Goal: Task Accomplishment & Management: Complete application form

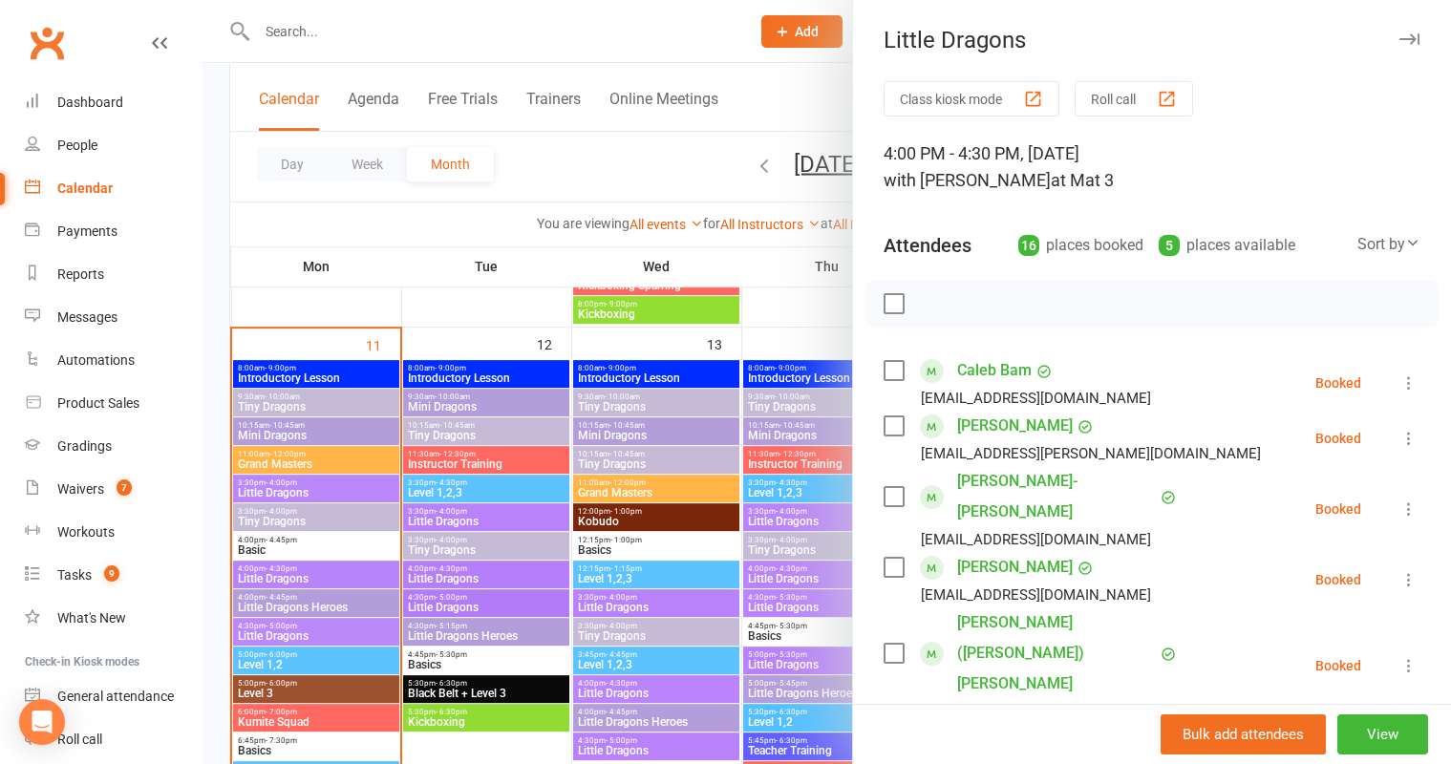
click at [619, 405] on div at bounding box center [827, 382] width 1249 height 764
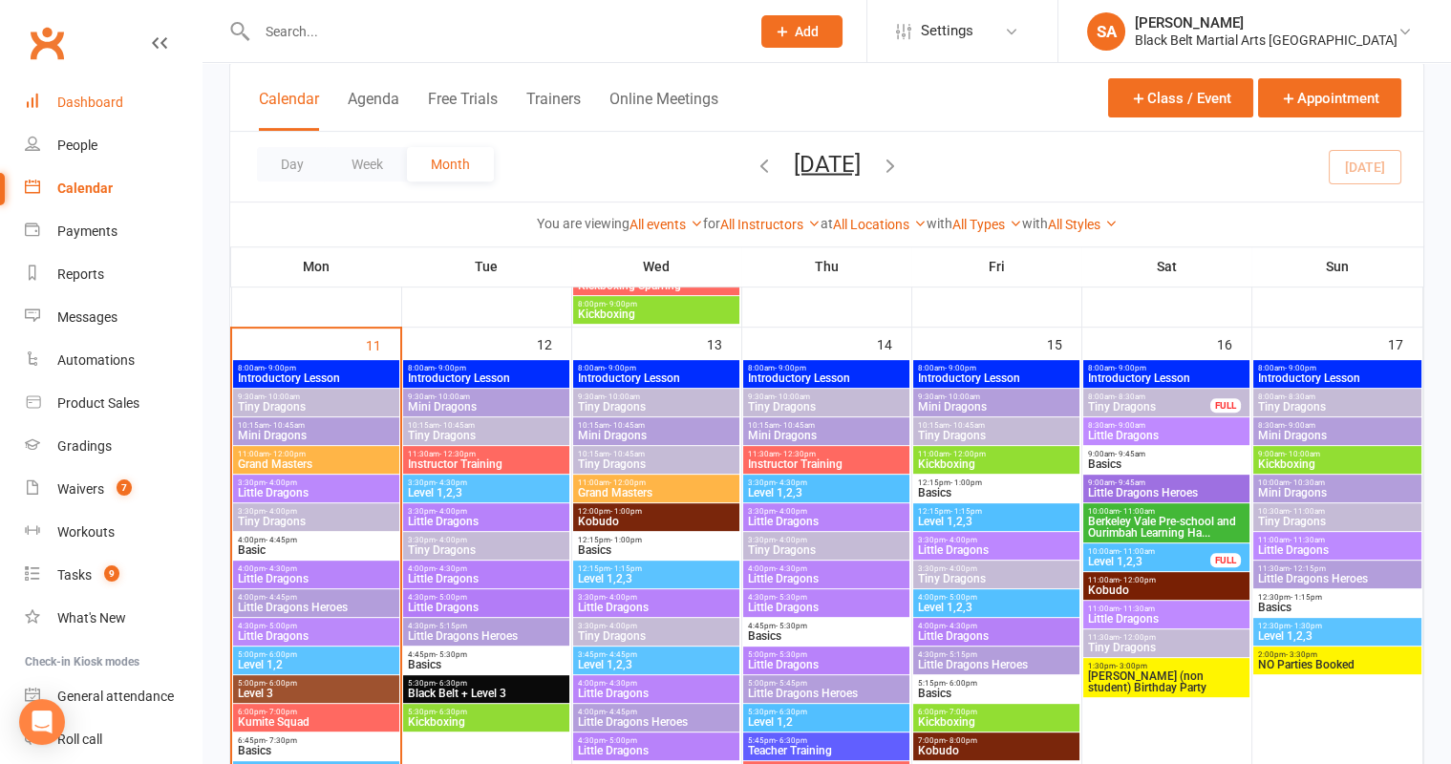
click at [58, 88] on link "Dashboard" at bounding box center [113, 102] width 177 height 43
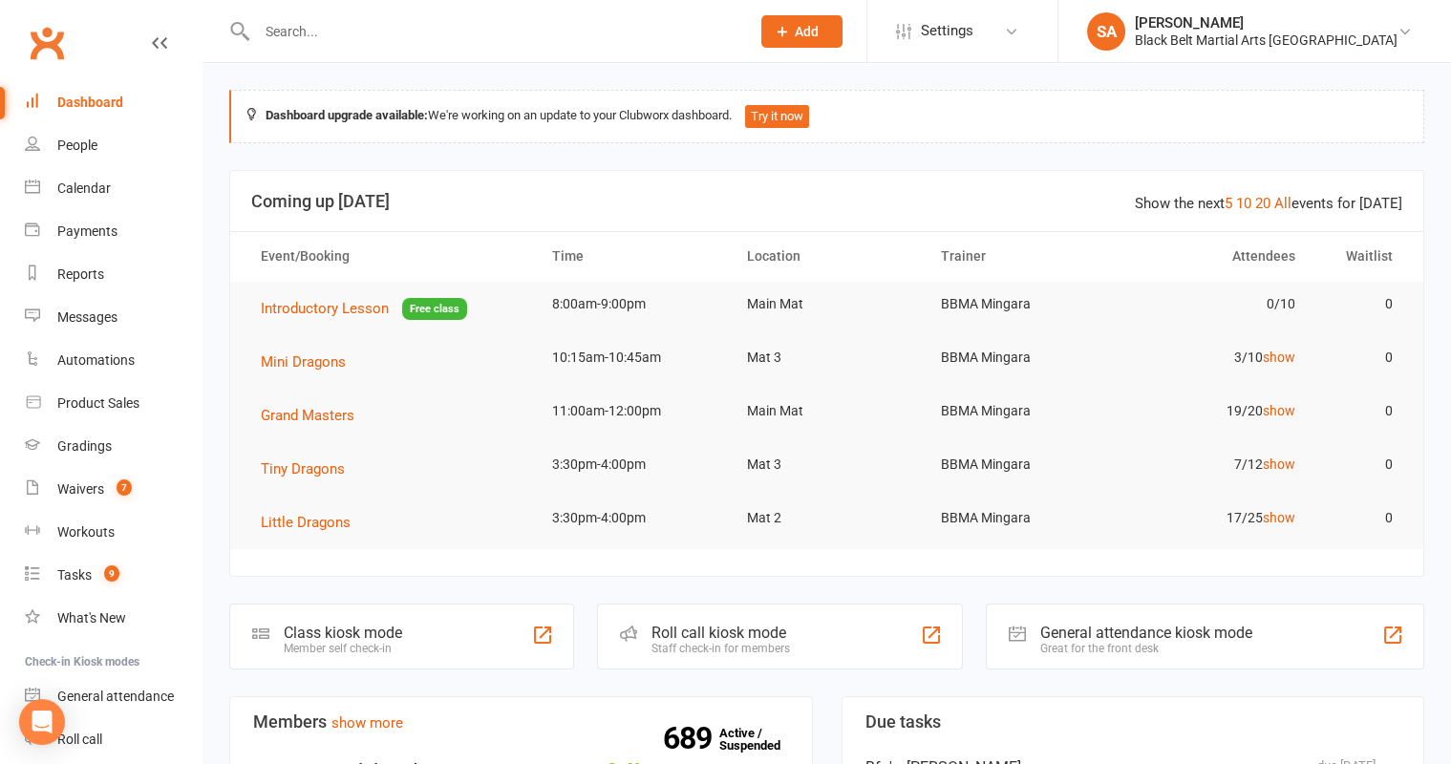
click at [334, 41] on input "text" at bounding box center [493, 31] width 485 height 27
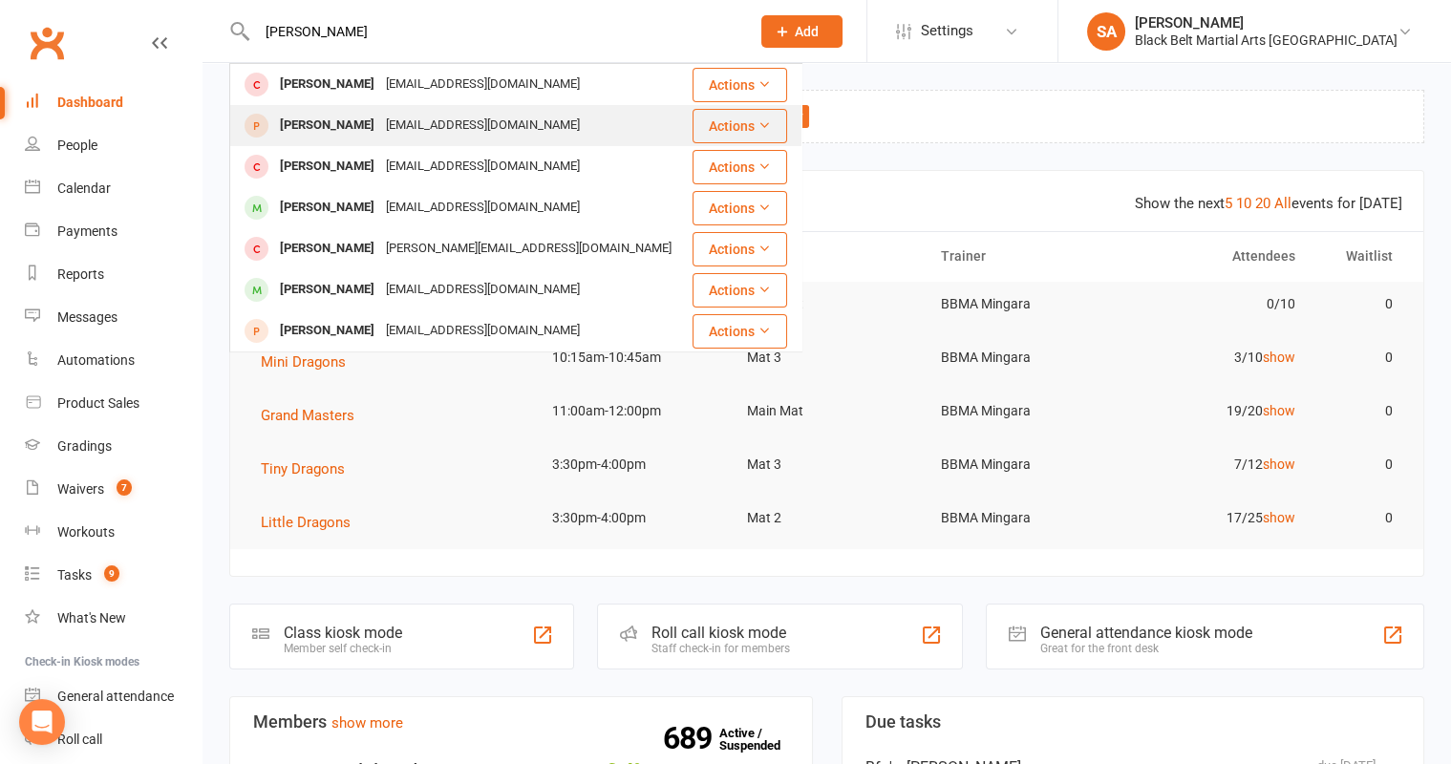
type input "Nathaniel"
click at [380, 121] on div "Ogcotterill@gmail.com" at bounding box center [482, 126] width 205 height 28
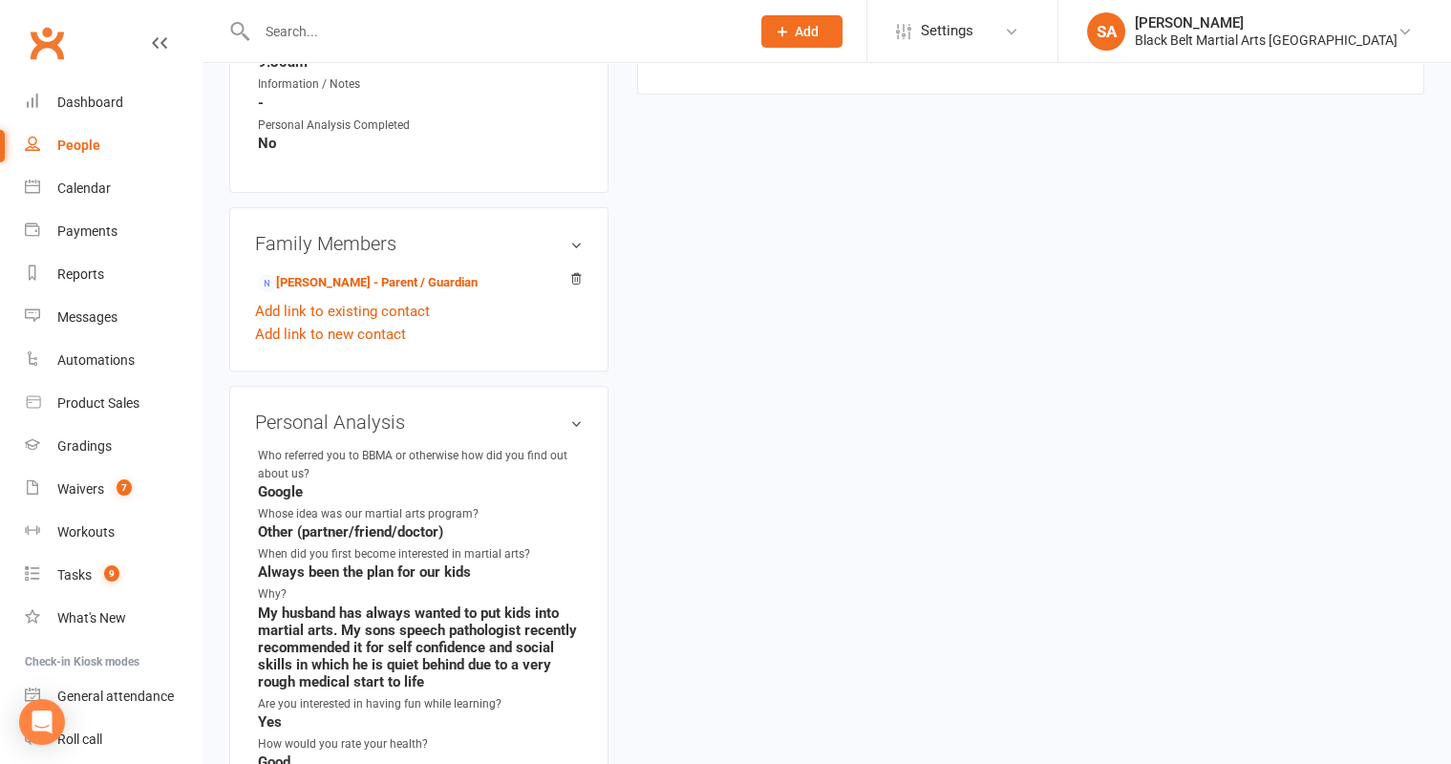
scroll to position [1296, 0]
click at [334, 279] on link "Olivia Mall - Parent / Guardian" at bounding box center [368, 282] width 220 height 20
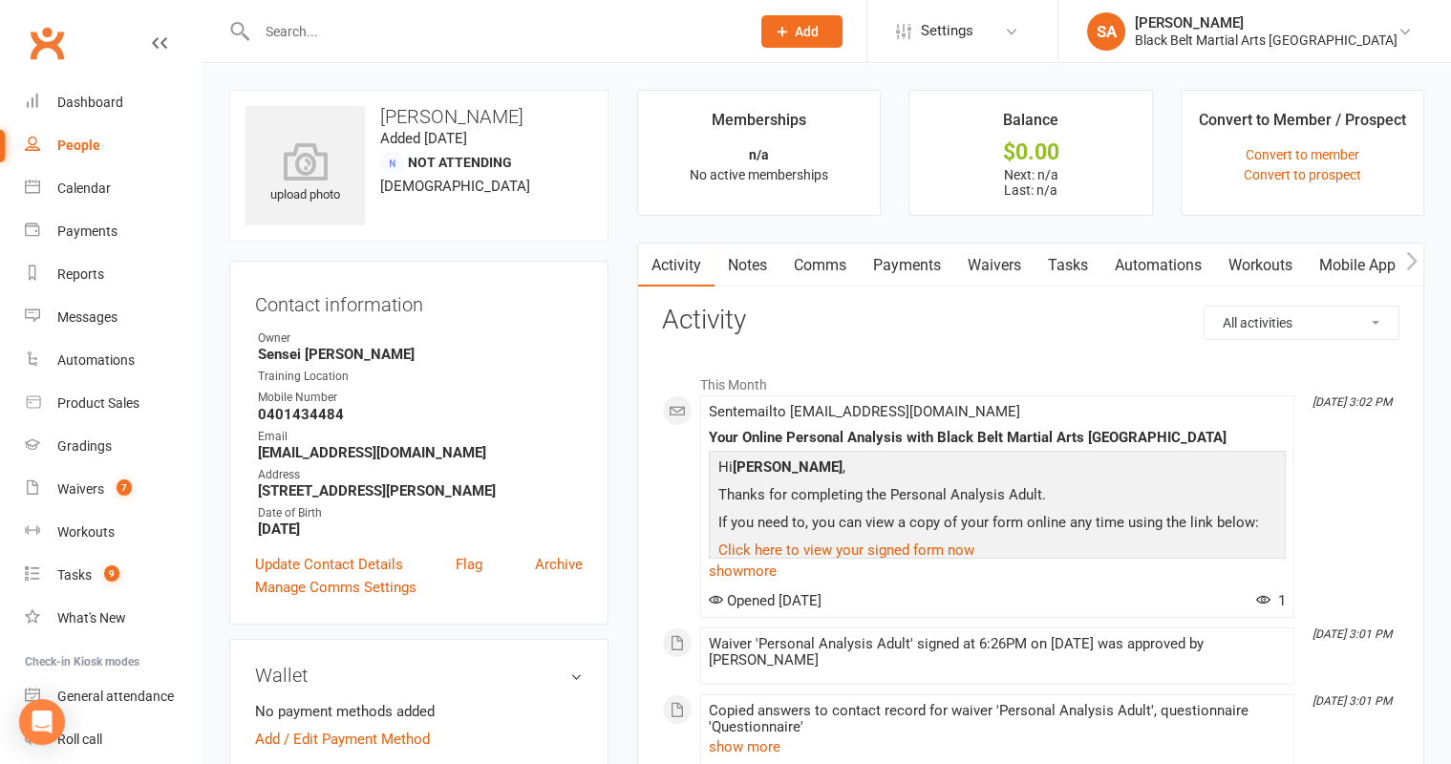
click at [1002, 269] on link "Waivers" at bounding box center [994, 266] width 80 height 44
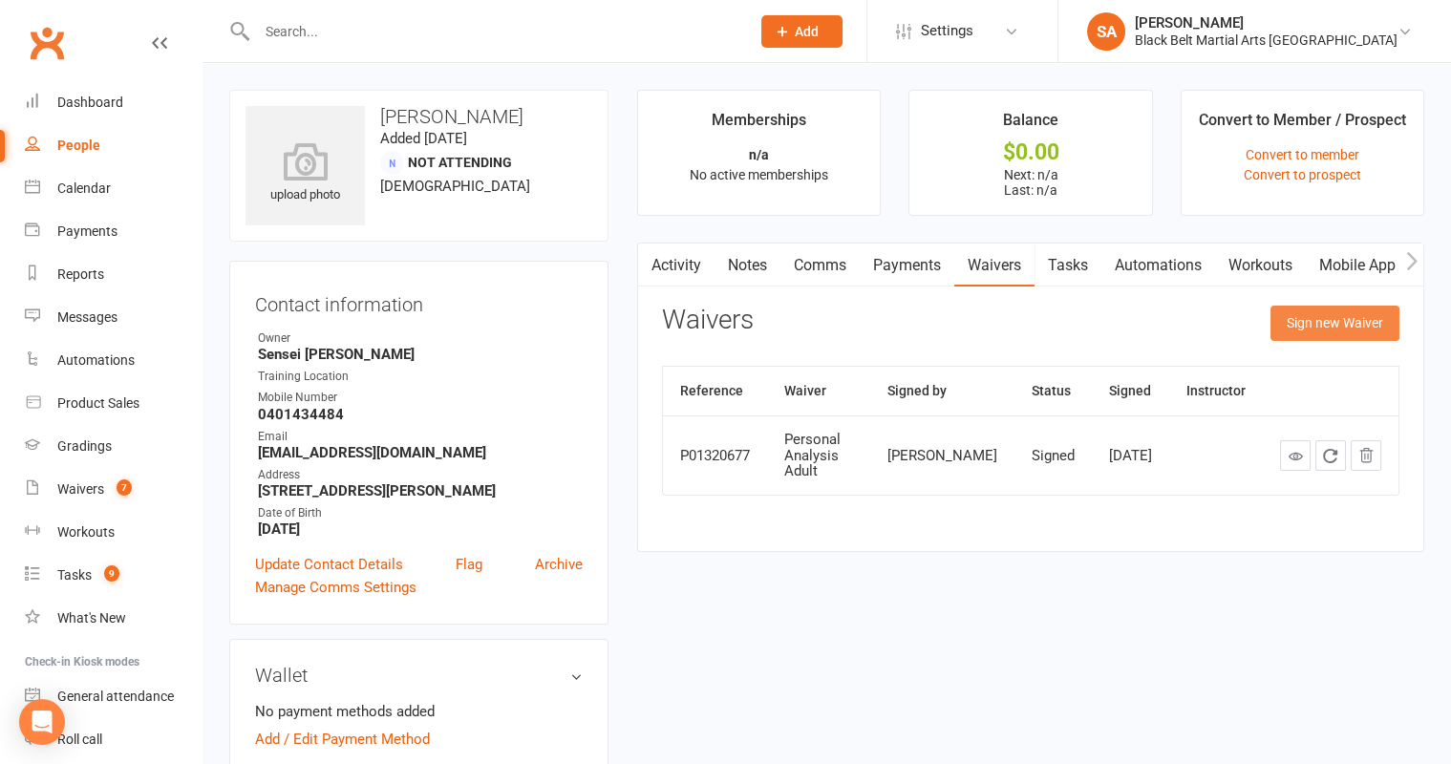
click at [1330, 327] on button "Sign new Waiver" at bounding box center [1335, 323] width 129 height 34
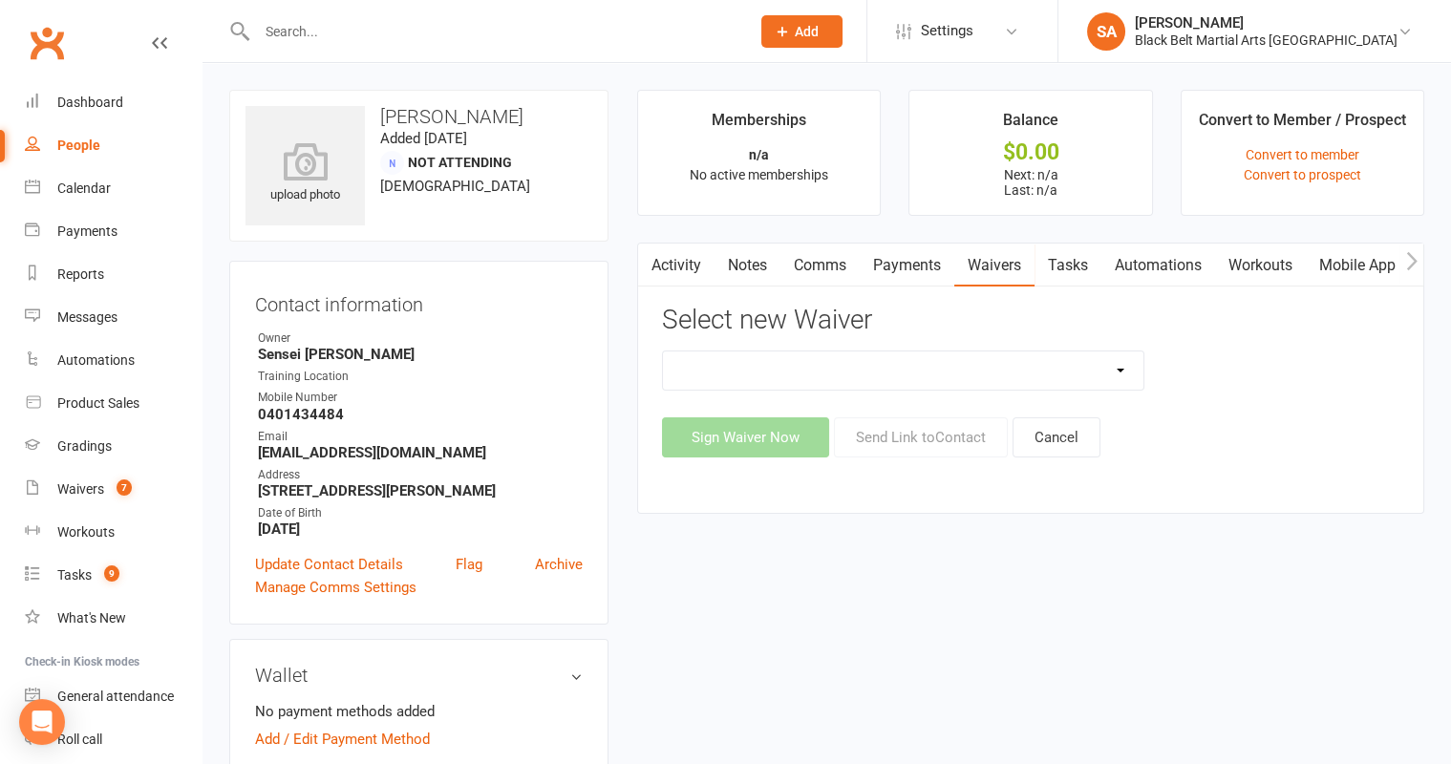
click at [1063, 363] on select "(1) Little Dragons Program (2) Basic Karate Program (3) Kickboxing Program (4) …" at bounding box center [903, 371] width 481 height 38
select select "5645"
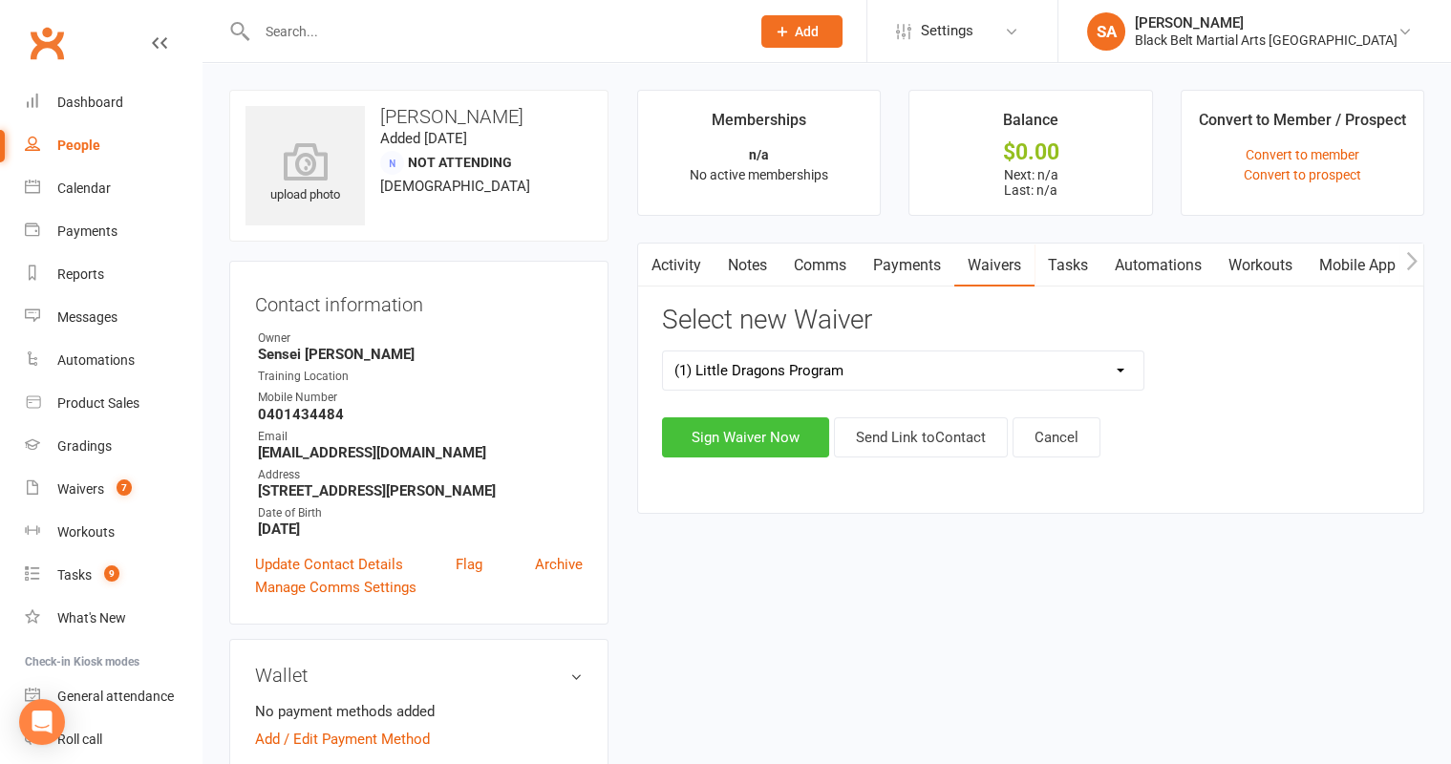
click at [752, 435] on button "Sign Waiver Now" at bounding box center [745, 437] width 167 height 40
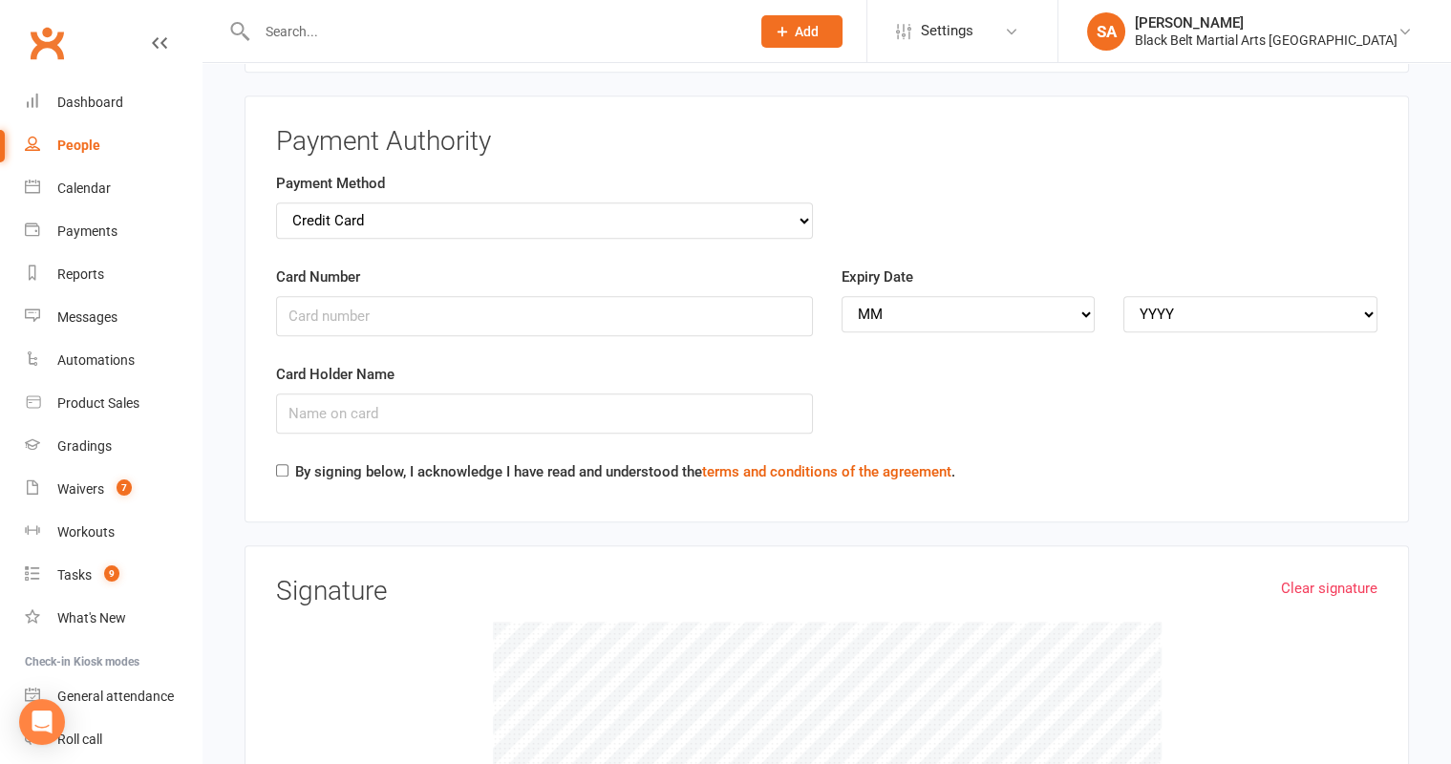
scroll to position [2971, 0]
click at [745, 201] on select "Credit Card Bank Account" at bounding box center [544, 219] width 537 height 36
click at [280, 459] on div "By signing below, I acknowledge I have read and understood the terms and condit…" at bounding box center [615, 474] width 679 height 31
click at [273, 418] on div "Payment Authority Payment Method Credit Card Bank Account Card Number Expiry Da…" at bounding box center [827, 307] width 1165 height 427
click at [276, 462] on input "By signing below, I acknowledge I have read and understood the terms and condit…" at bounding box center [282, 468] width 12 height 12
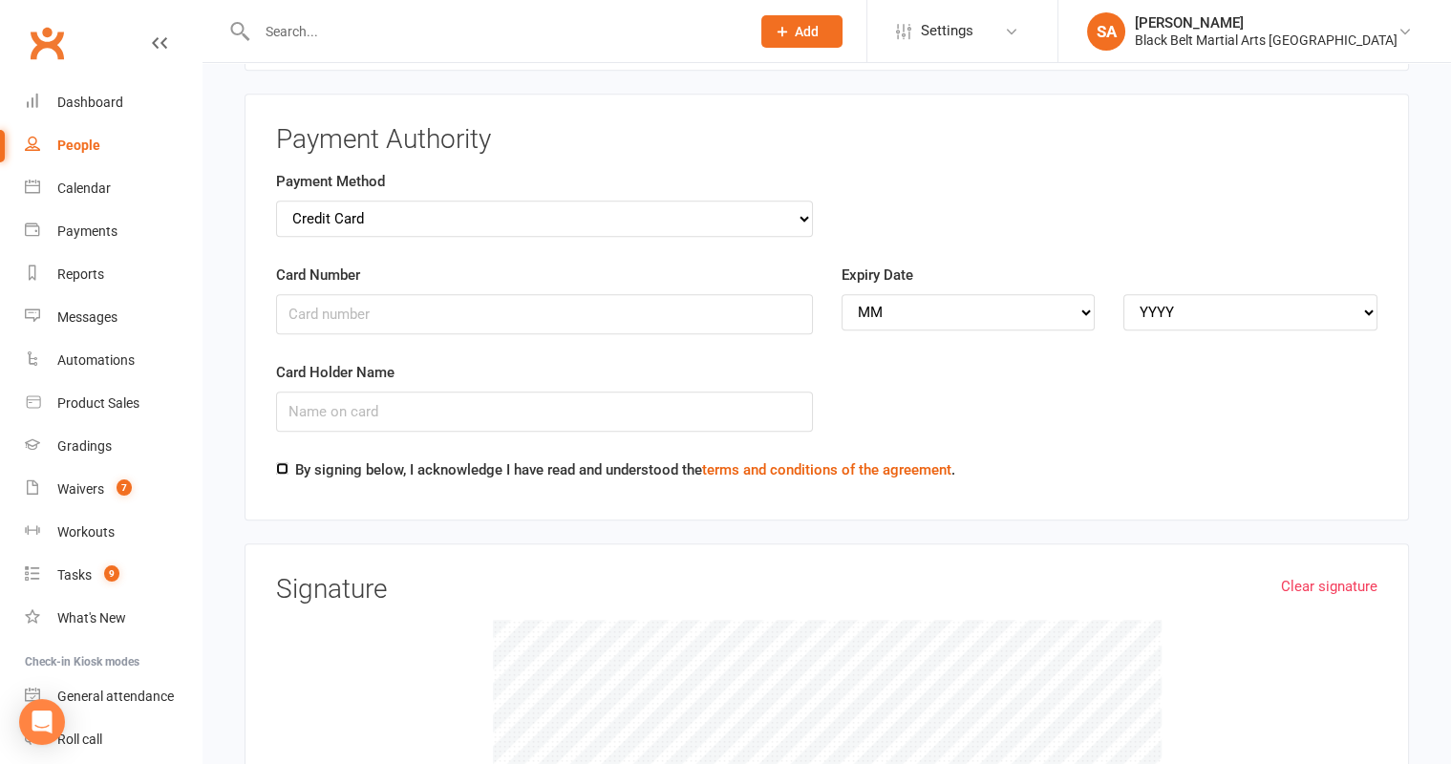
checkbox input "true"
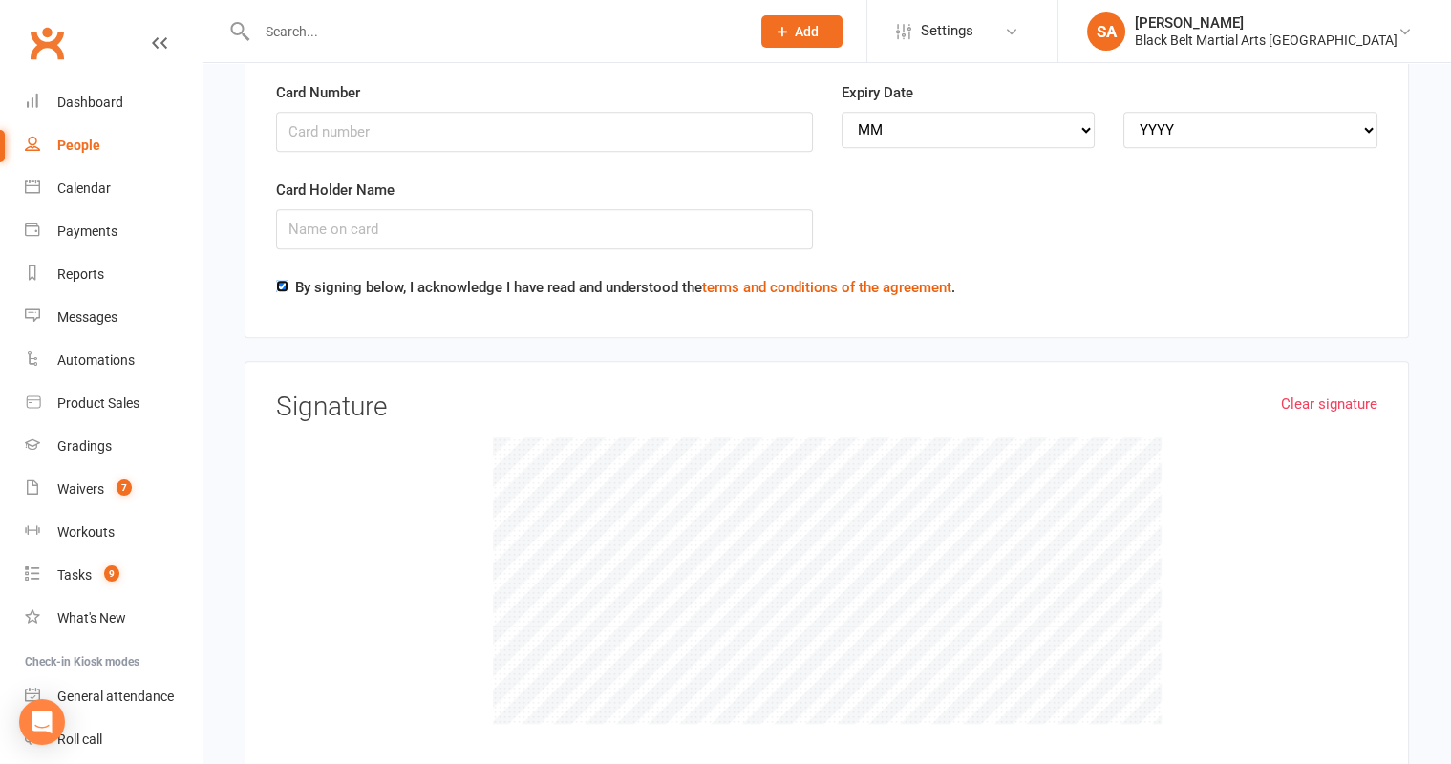
scroll to position [3250, 0]
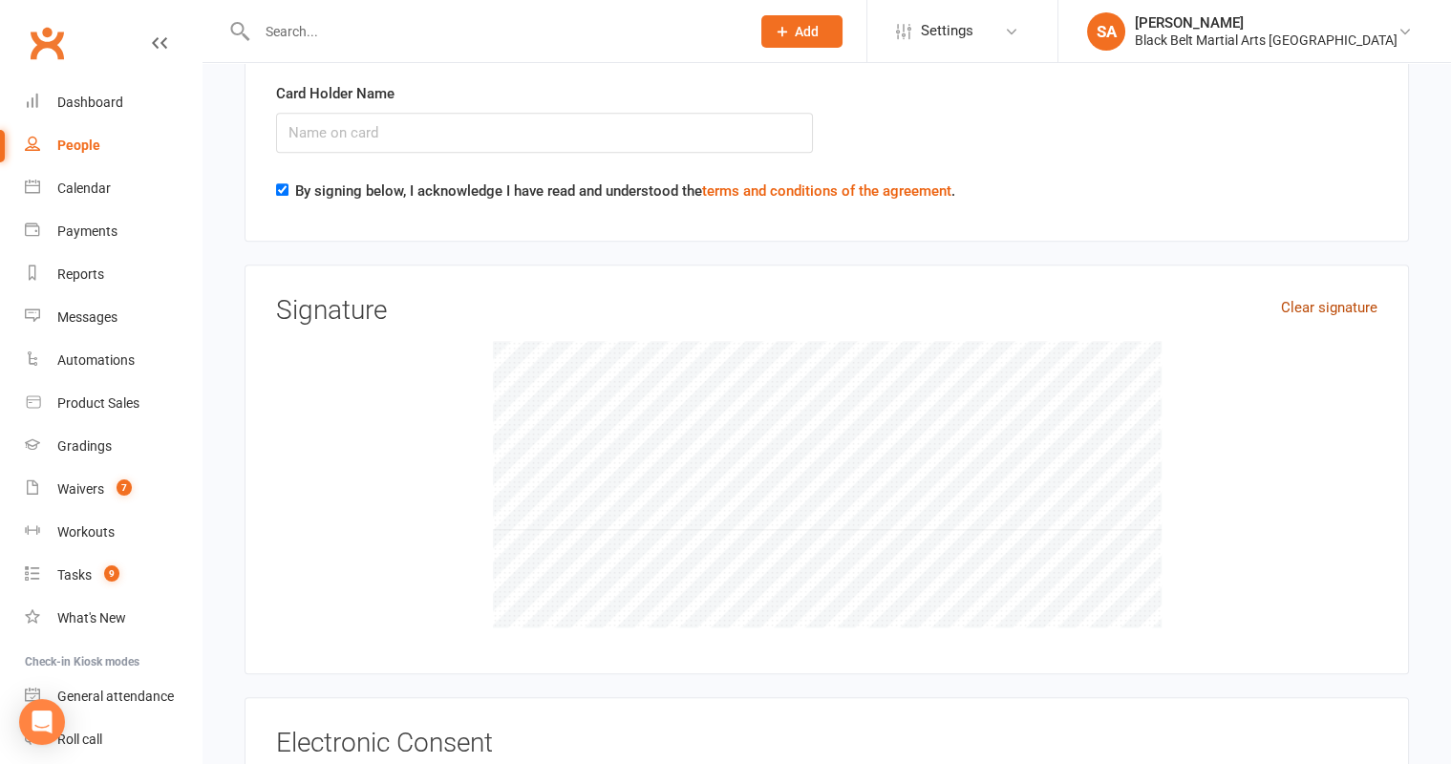
click at [1309, 296] on link "Clear signature" at bounding box center [1329, 307] width 96 height 23
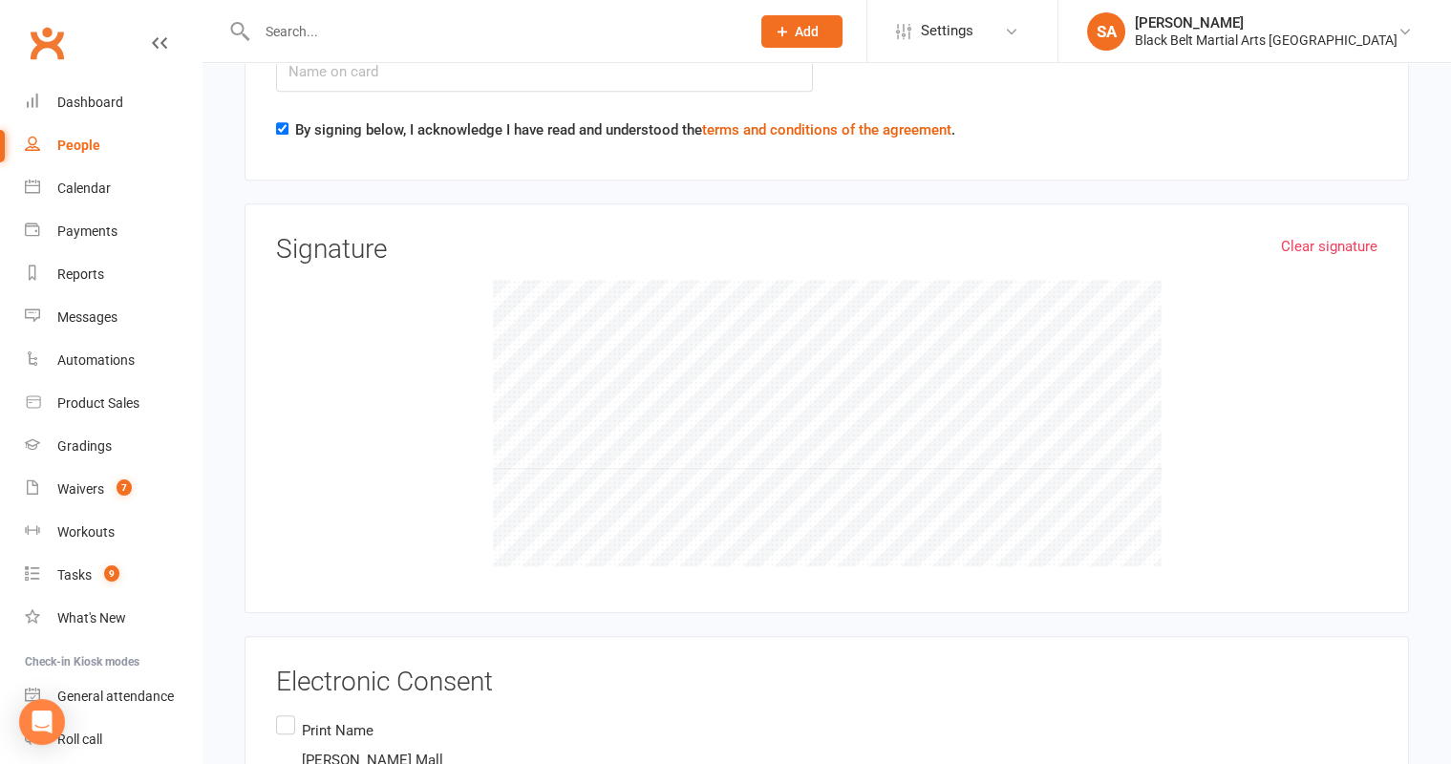
scroll to position [3323, 0]
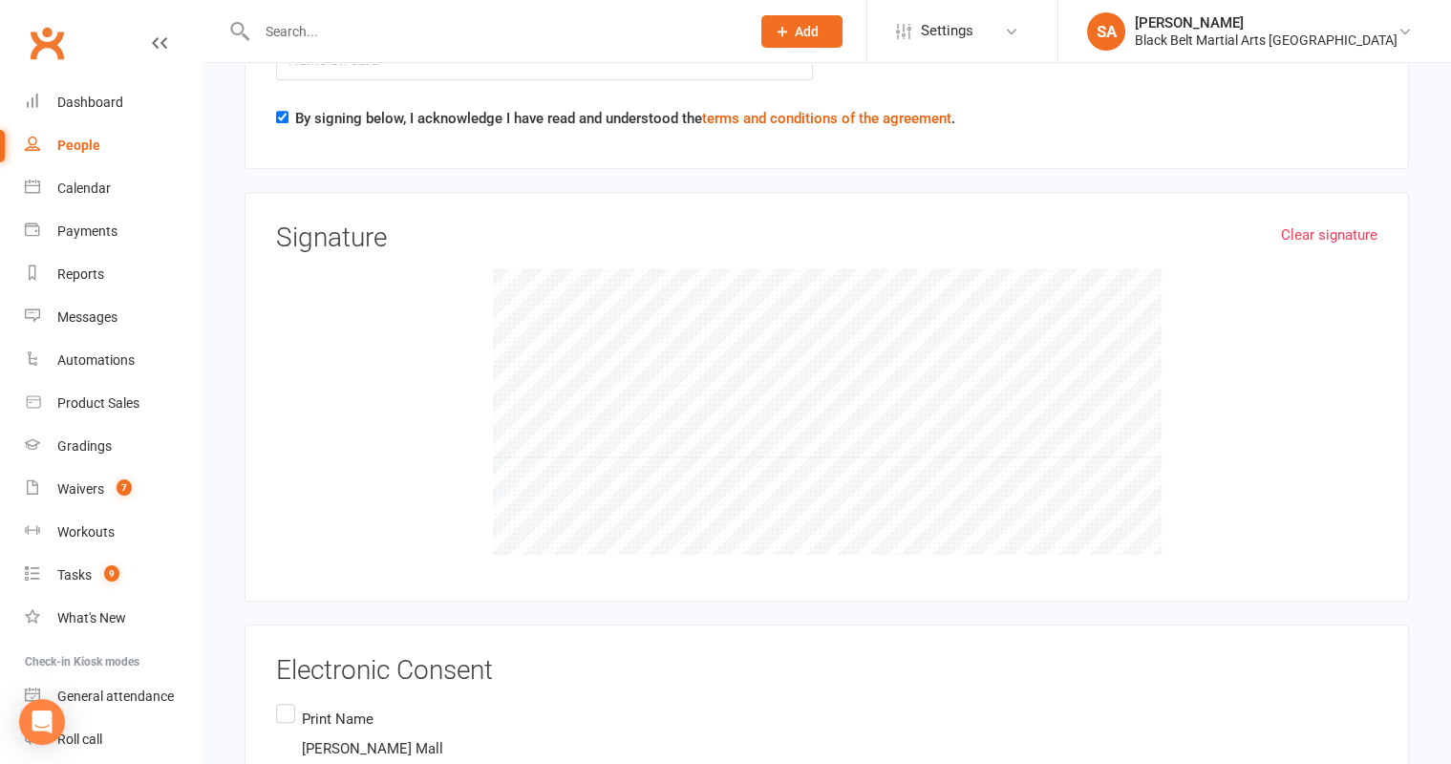
click at [286, 700] on label "Print Name Olivia Mall Please sign" at bounding box center [361, 764] width 171 height 128
click at [286, 700] on input "Print Name Olivia Mall Please sign" at bounding box center [282, 700] width 12 height 0
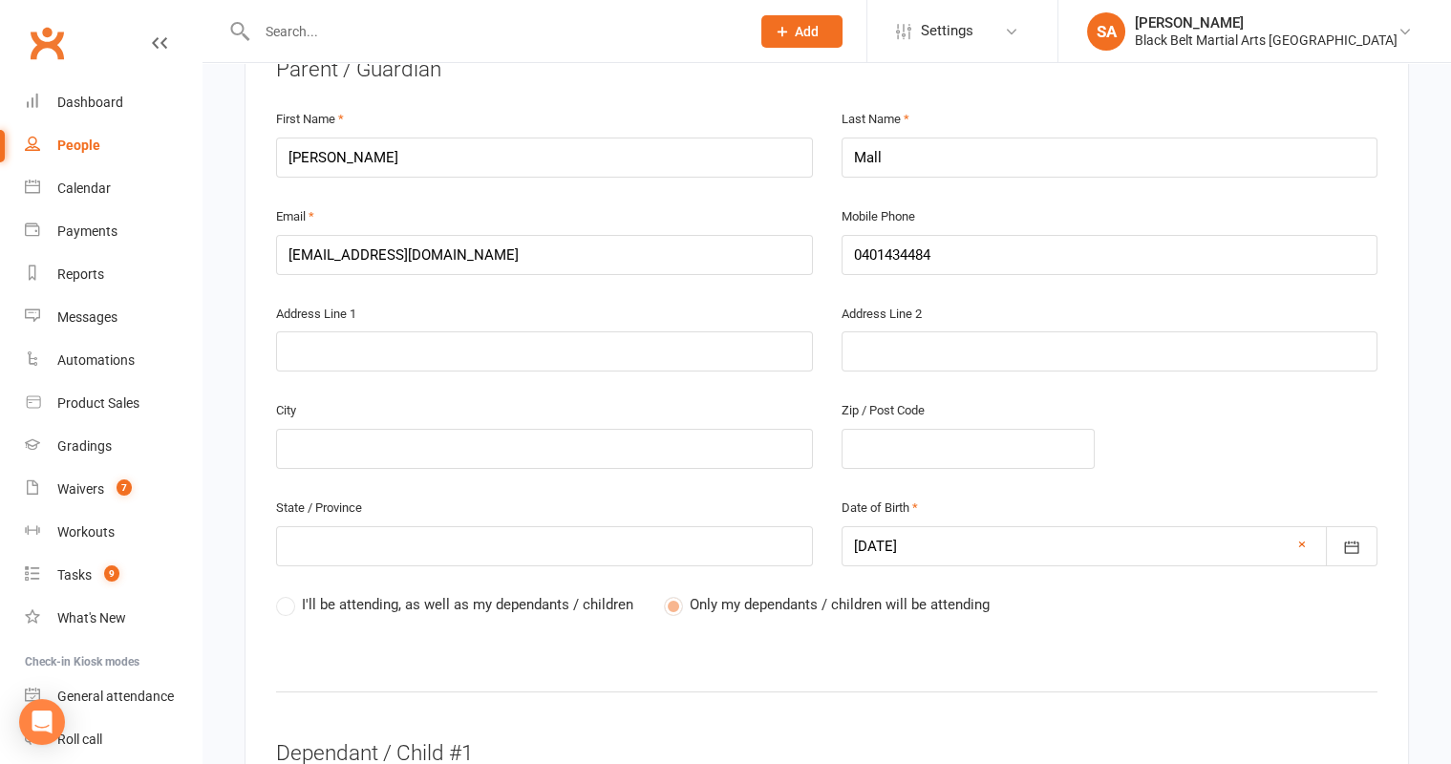
scroll to position [517, 0]
click at [341, 331] on input "text" at bounding box center [544, 351] width 537 height 40
type input "1"
type input "11"
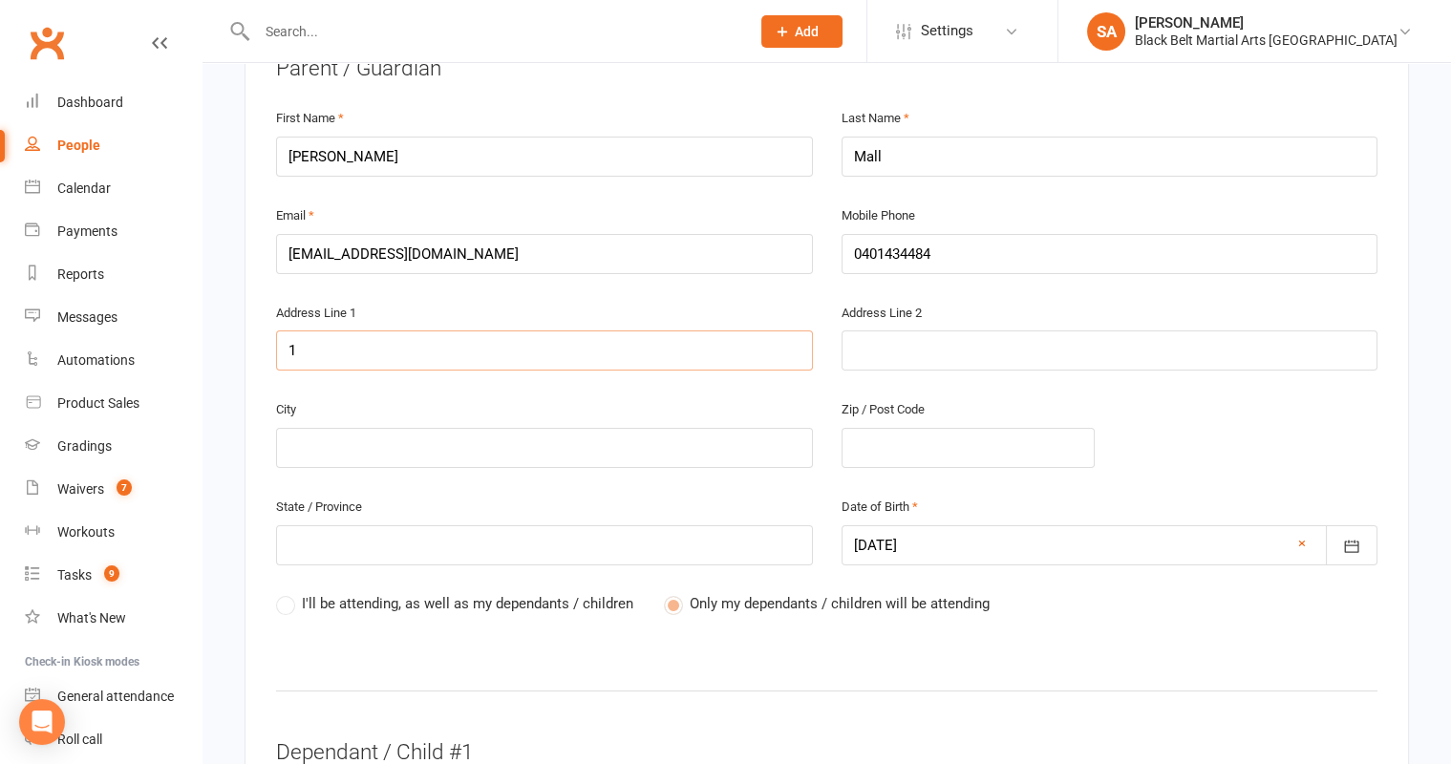
type input "11"
type input "112"
type input "1128"
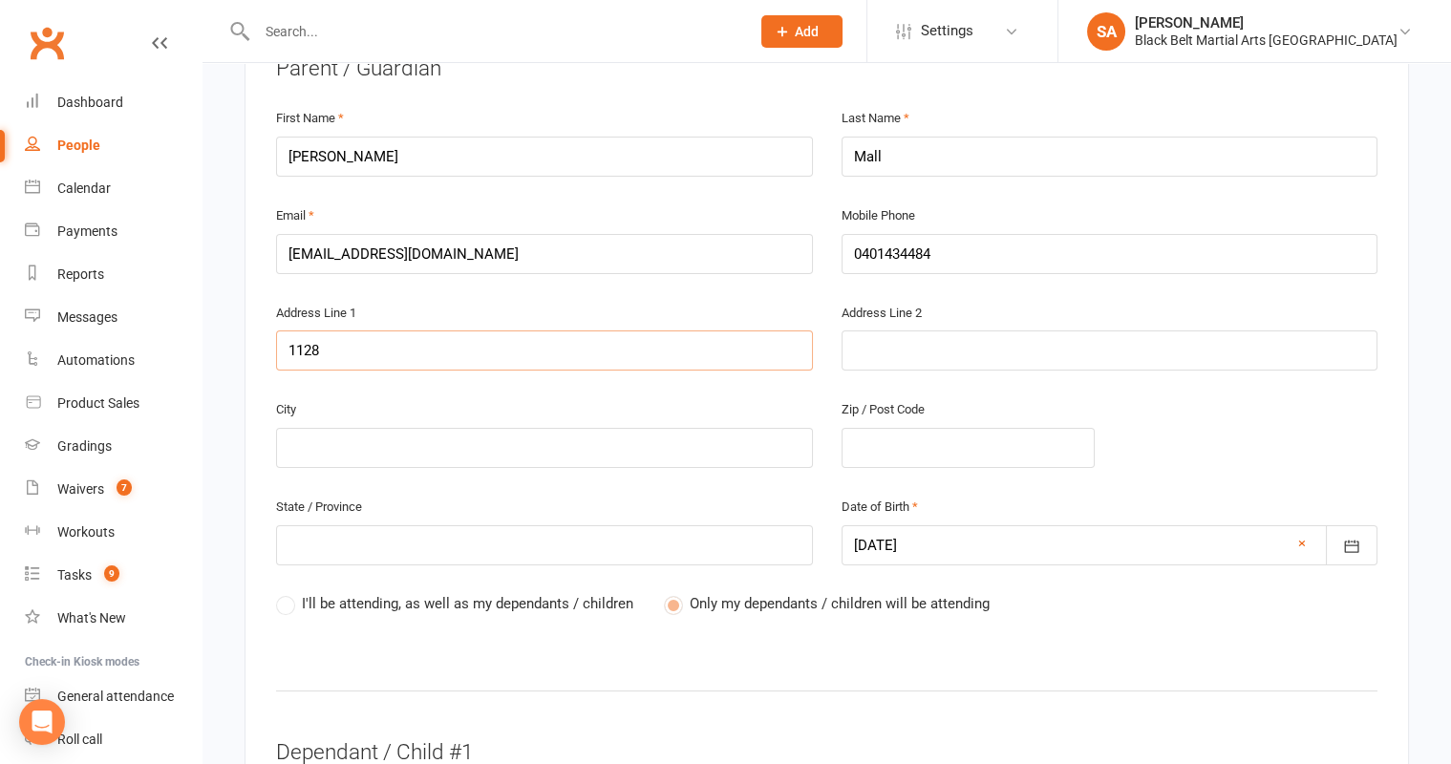
type input "1128 g"
type input "1128 ge"
type input "1128 gei"
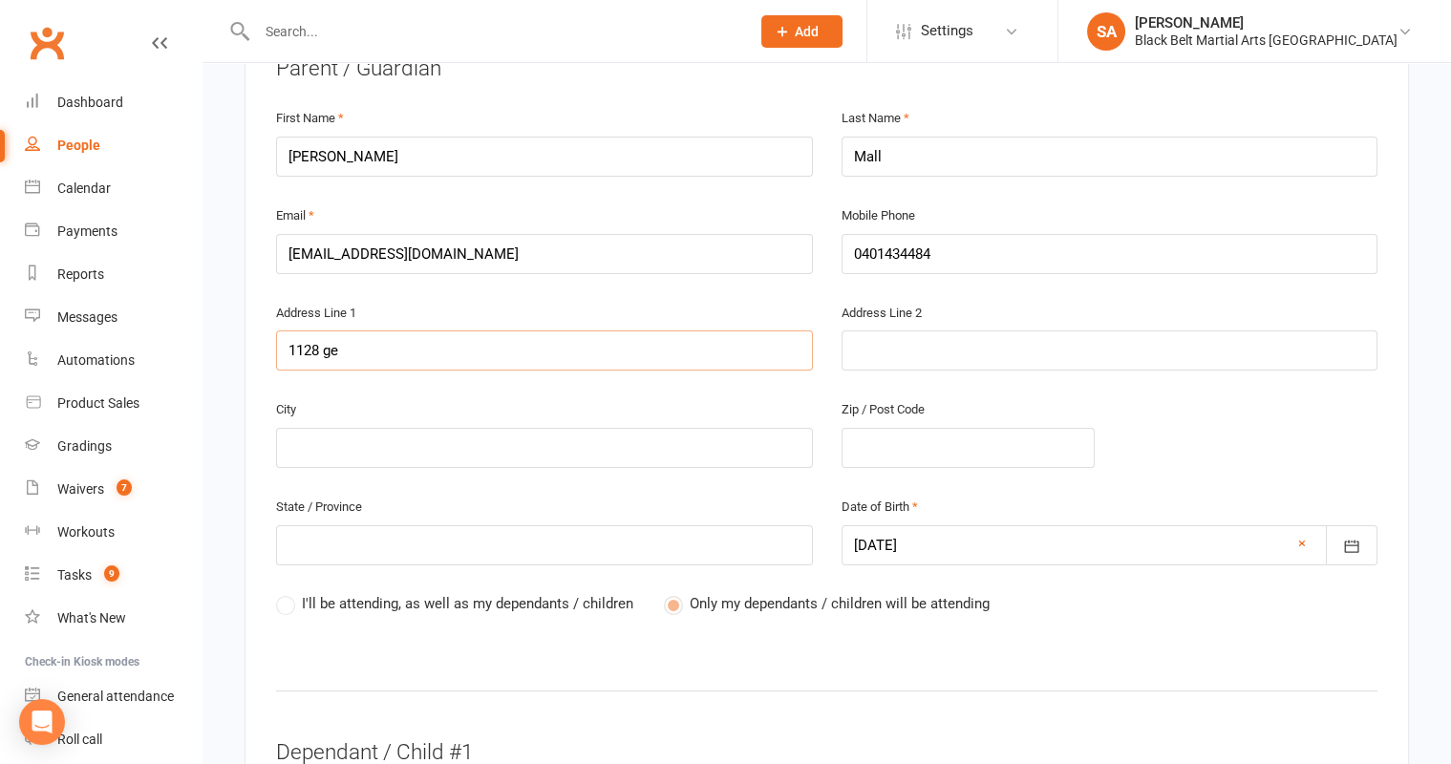
type input "1128 gei"
type input "1128 geir"
type input "1128 geirg"
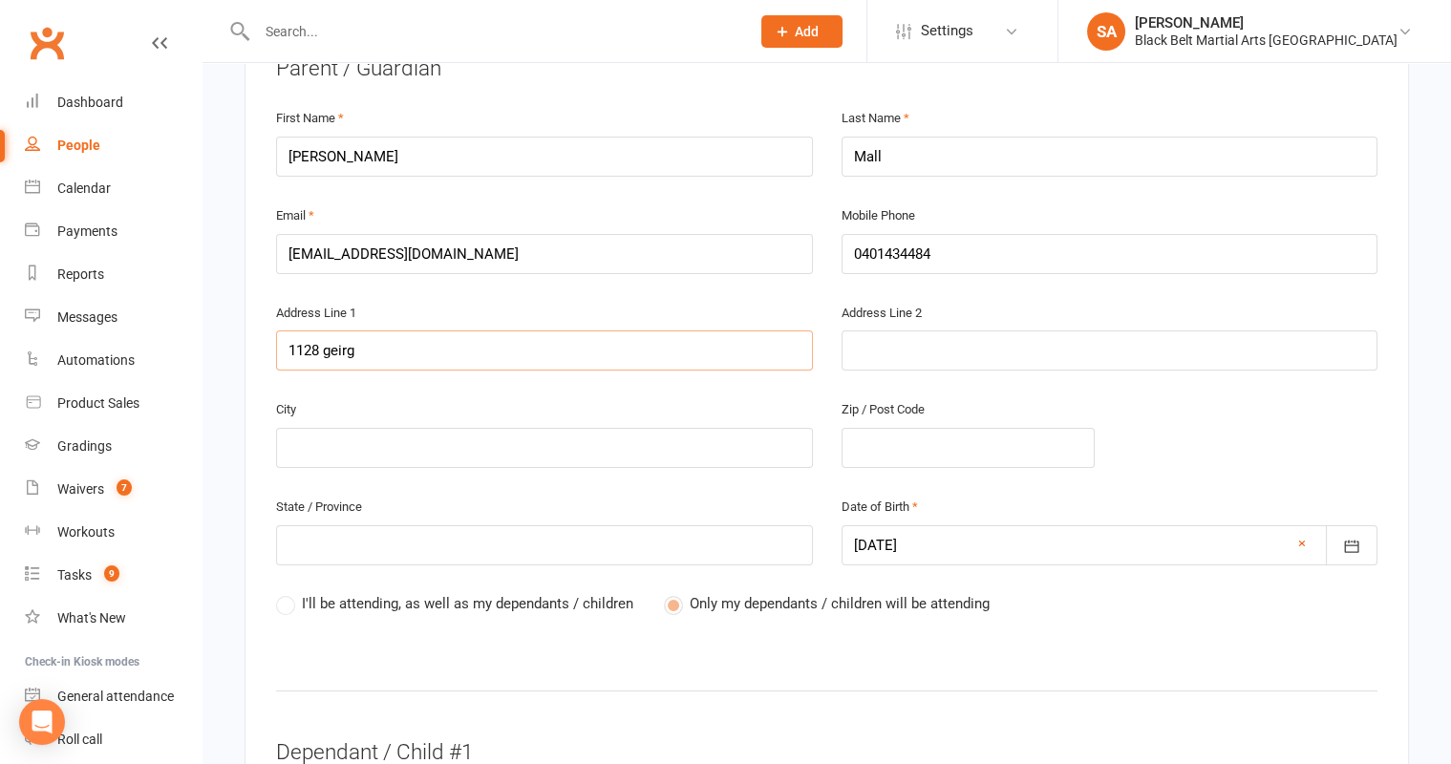
type input "1128 geirge"
type input "1128 geirg"
type input "1128 geir"
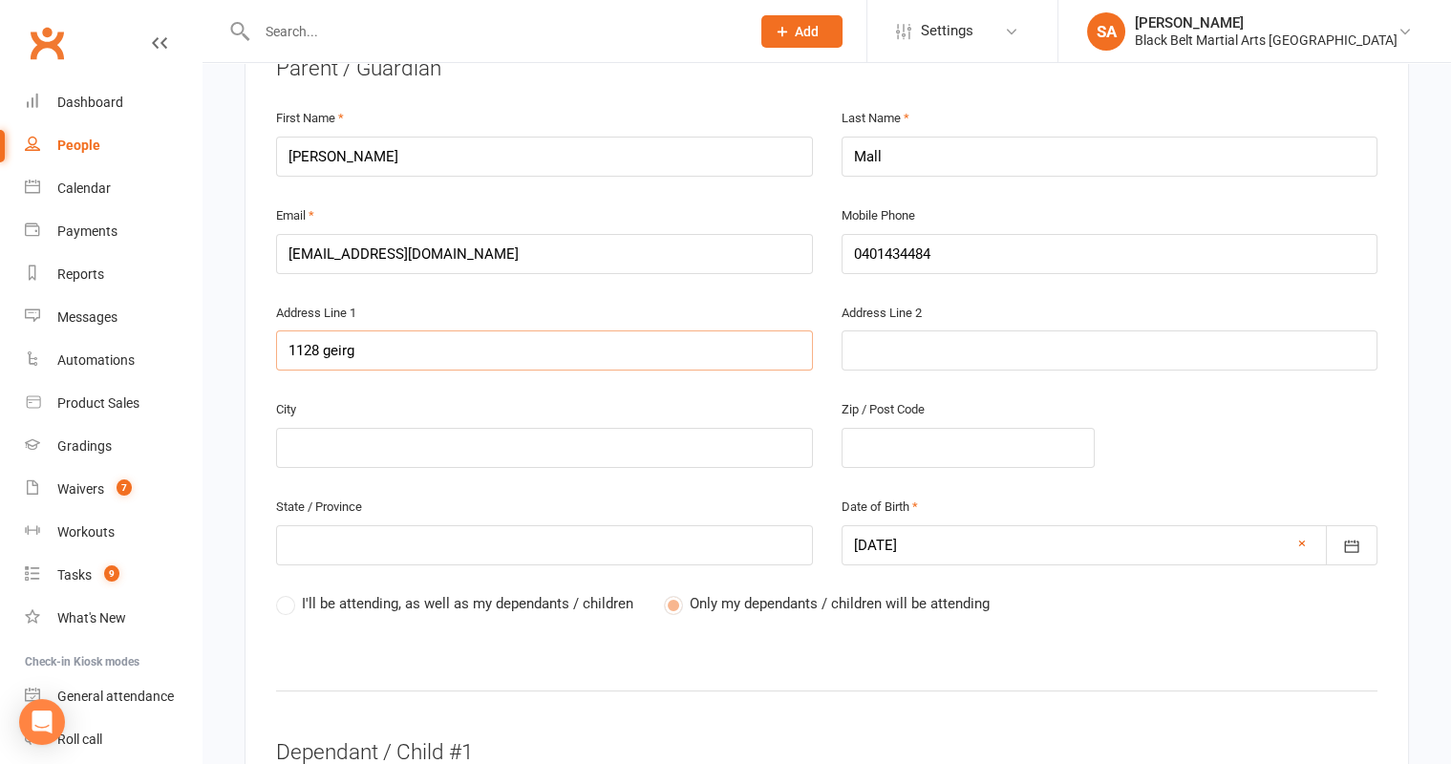
type input "1128 geir"
type input "1128 gei"
type input "1128 ge"
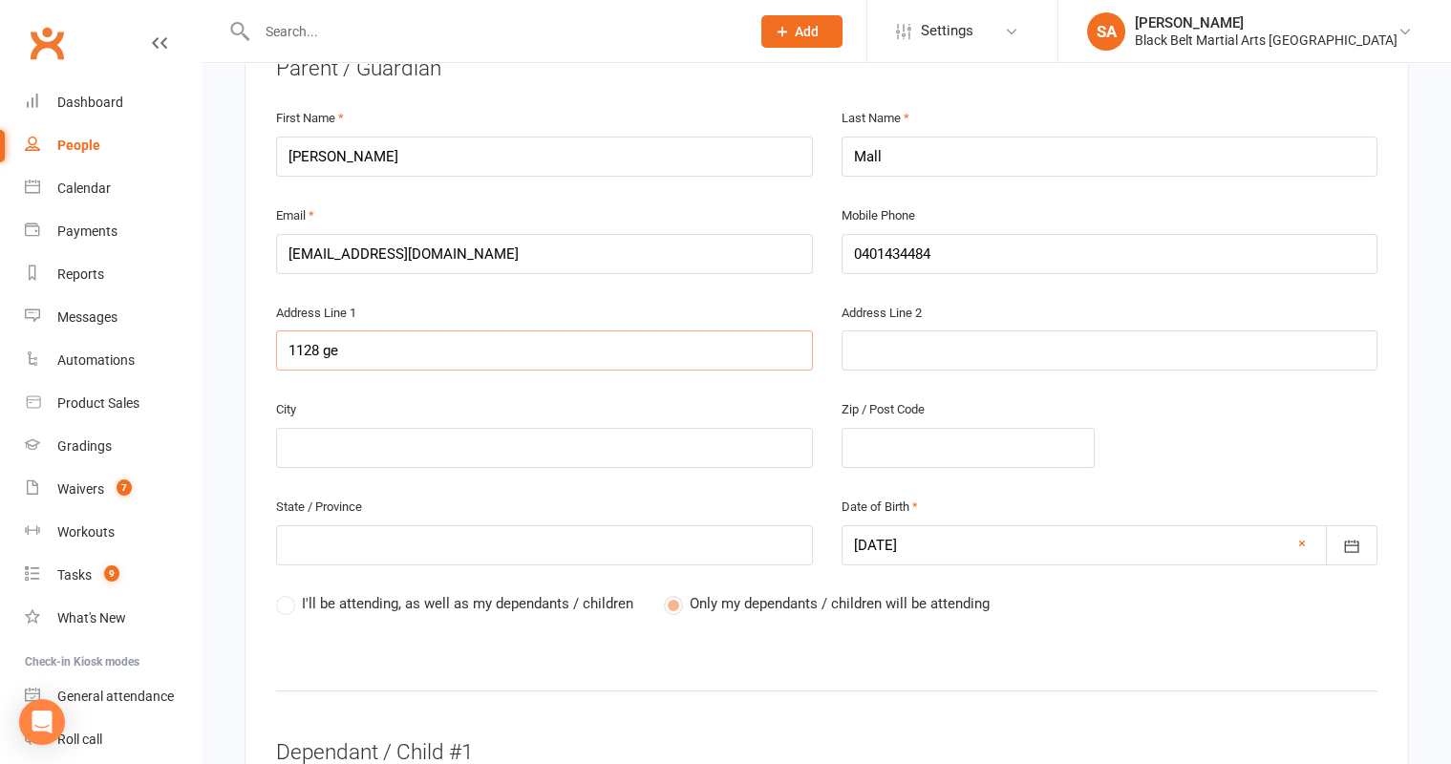
type input "1128 geo"
type input "1128 geor"
type input "1128 georg"
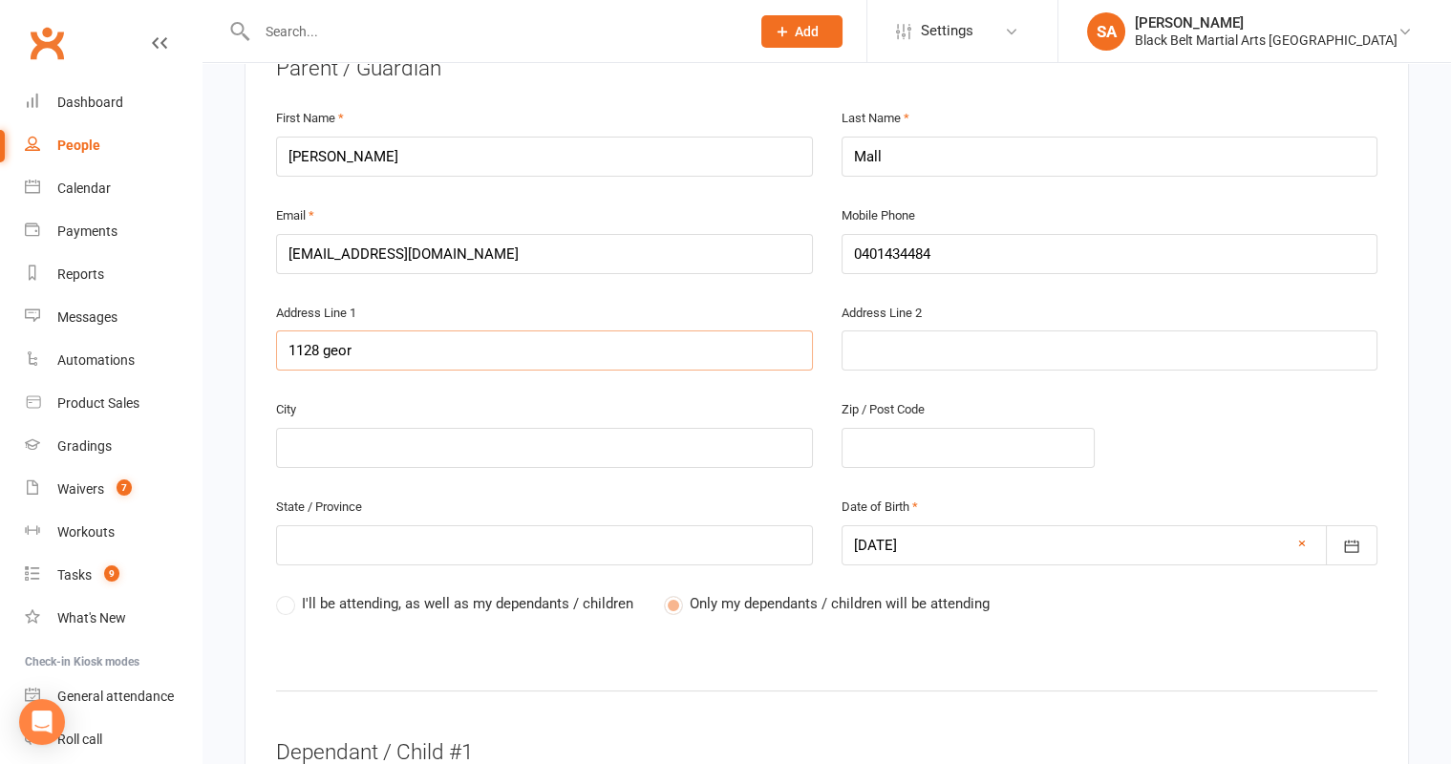
type input "1128 georg"
type input "1128 george"
type input "1128 george d"
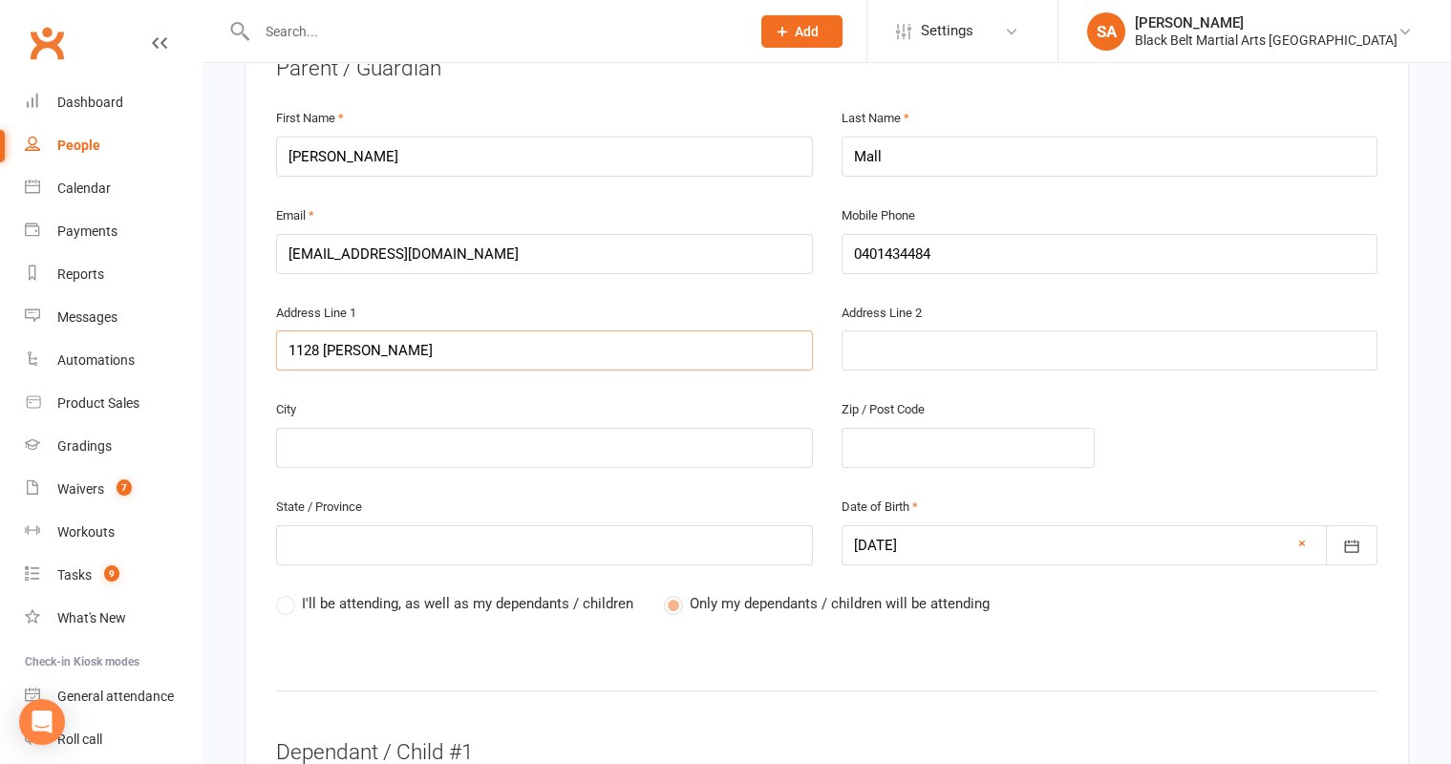
type input "1128 george do"
type input "1128 george dow"
type input "1128 george down"
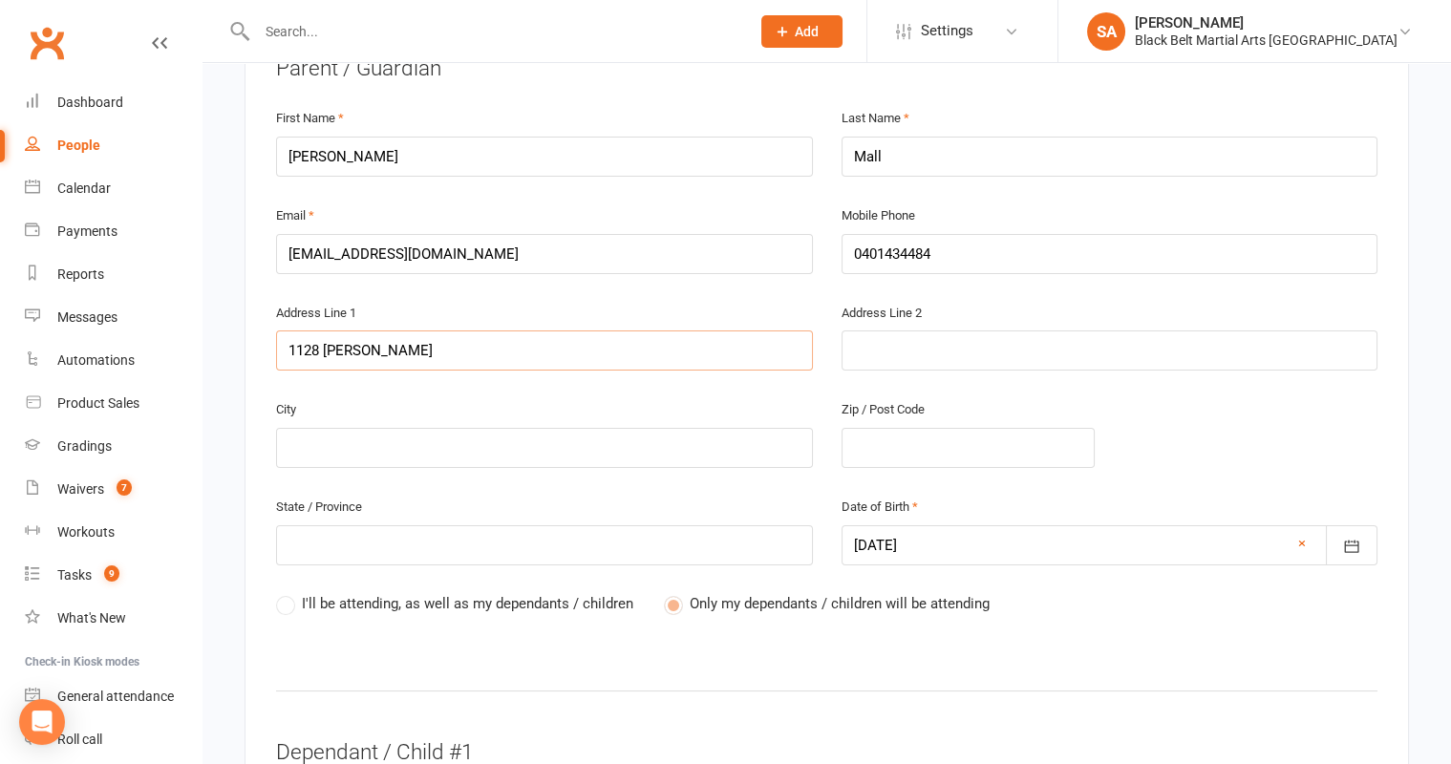
type input "1128 george down"
type input "1128 george downe"
type input "1128 george downes"
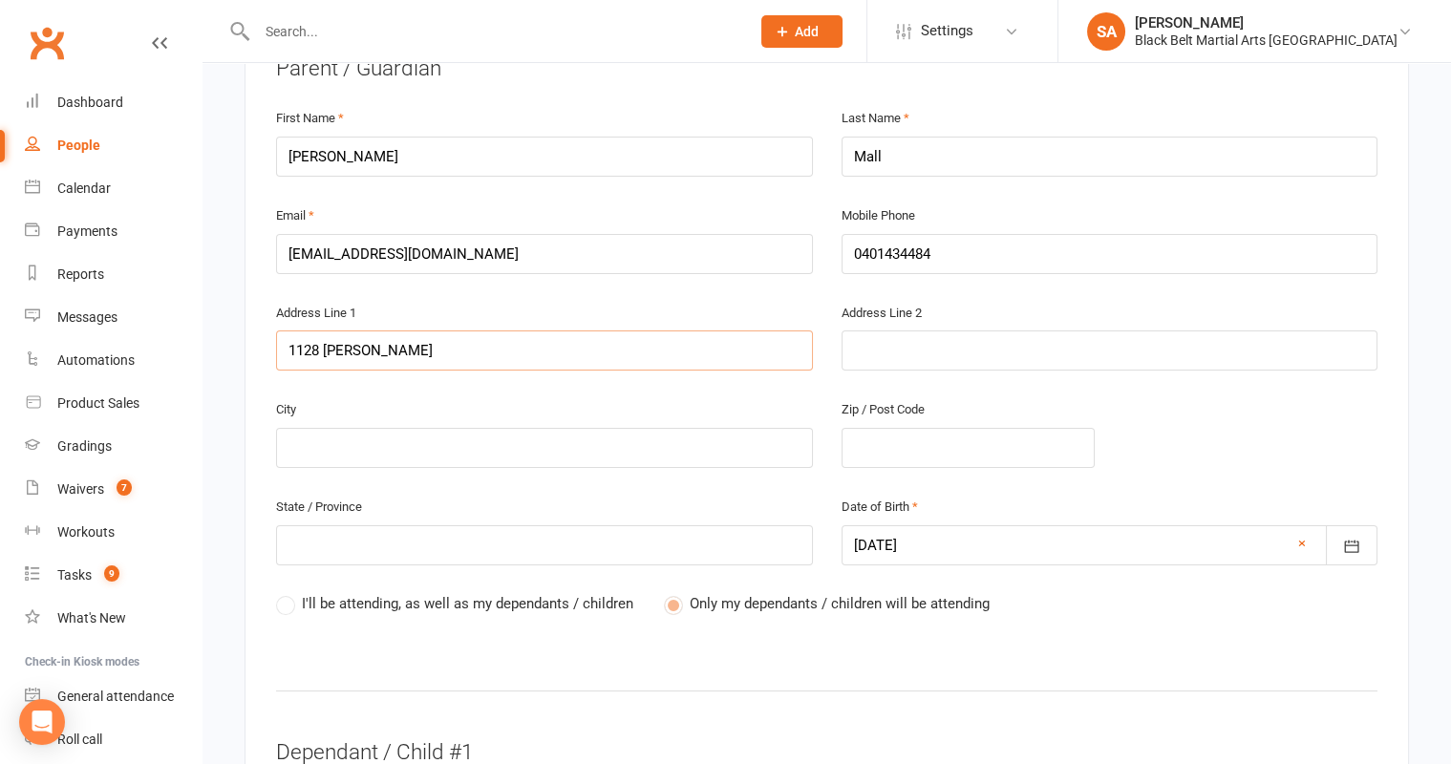
type input "1128 george downes d"
type input "1128 george downes dr"
type input "1128 george downes dri"
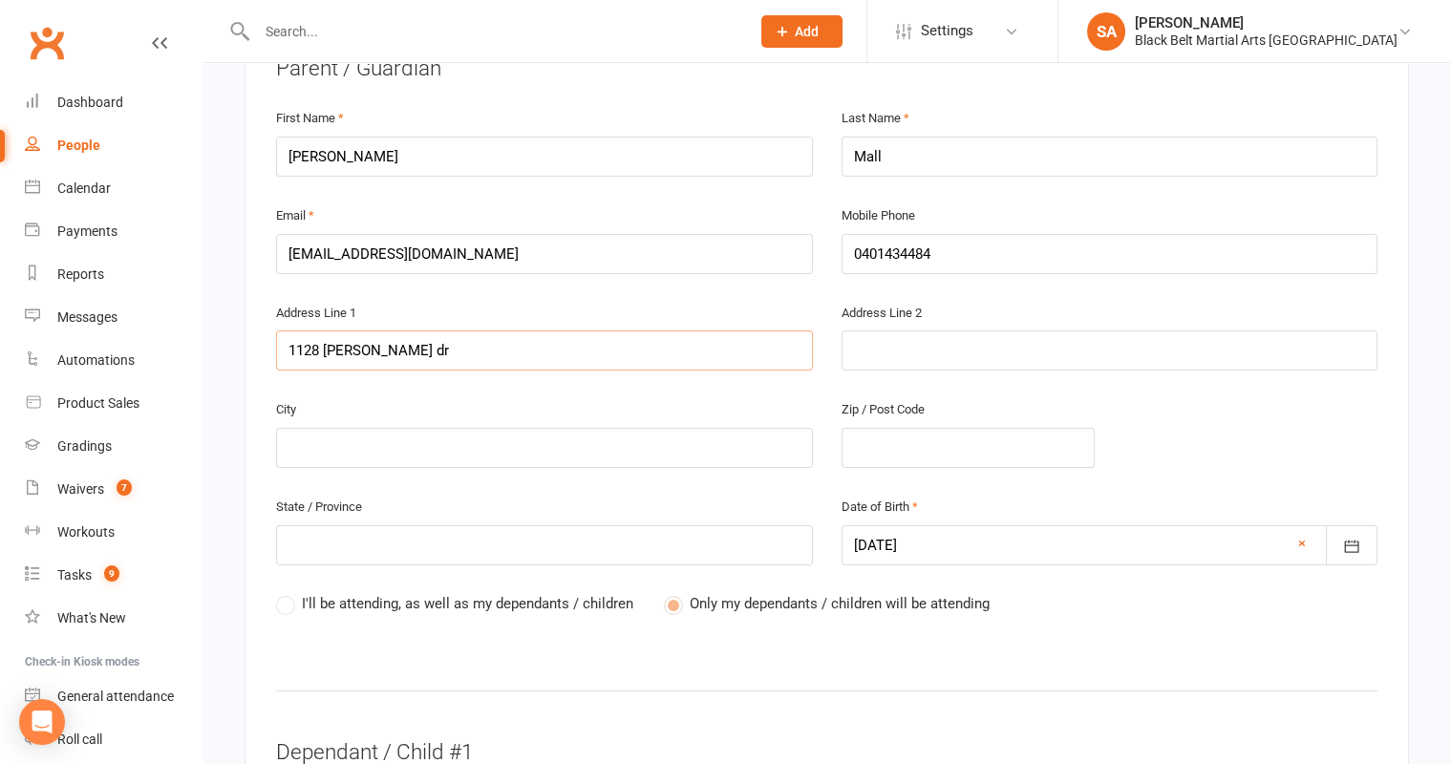
type input "1128 george downes dri"
type input "1128 george downes driv"
type input "1128 george downes drive"
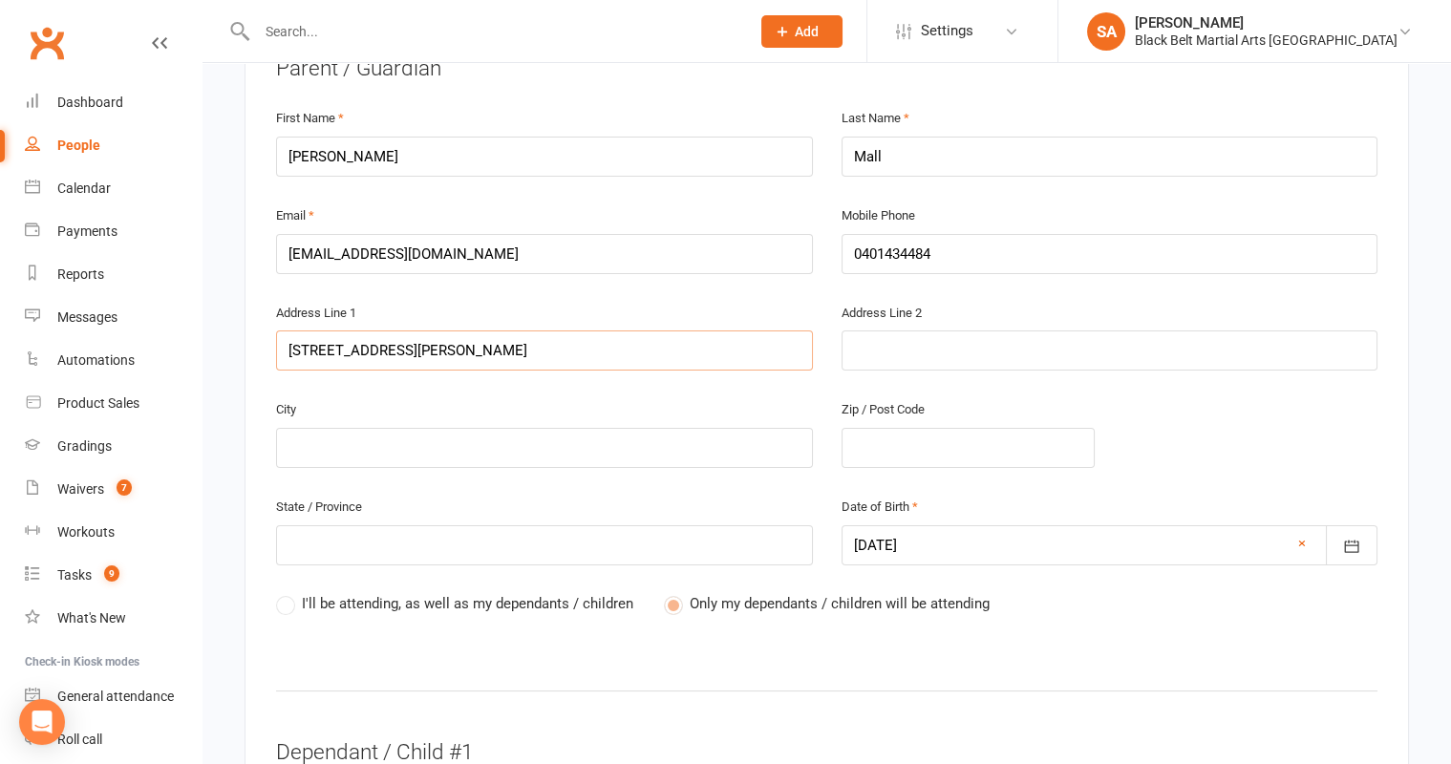
type input "1128 george downes drive"
click at [390, 428] on input "text" at bounding box center [544, 448] width 537 height 40
type input "k"
type input "ku"
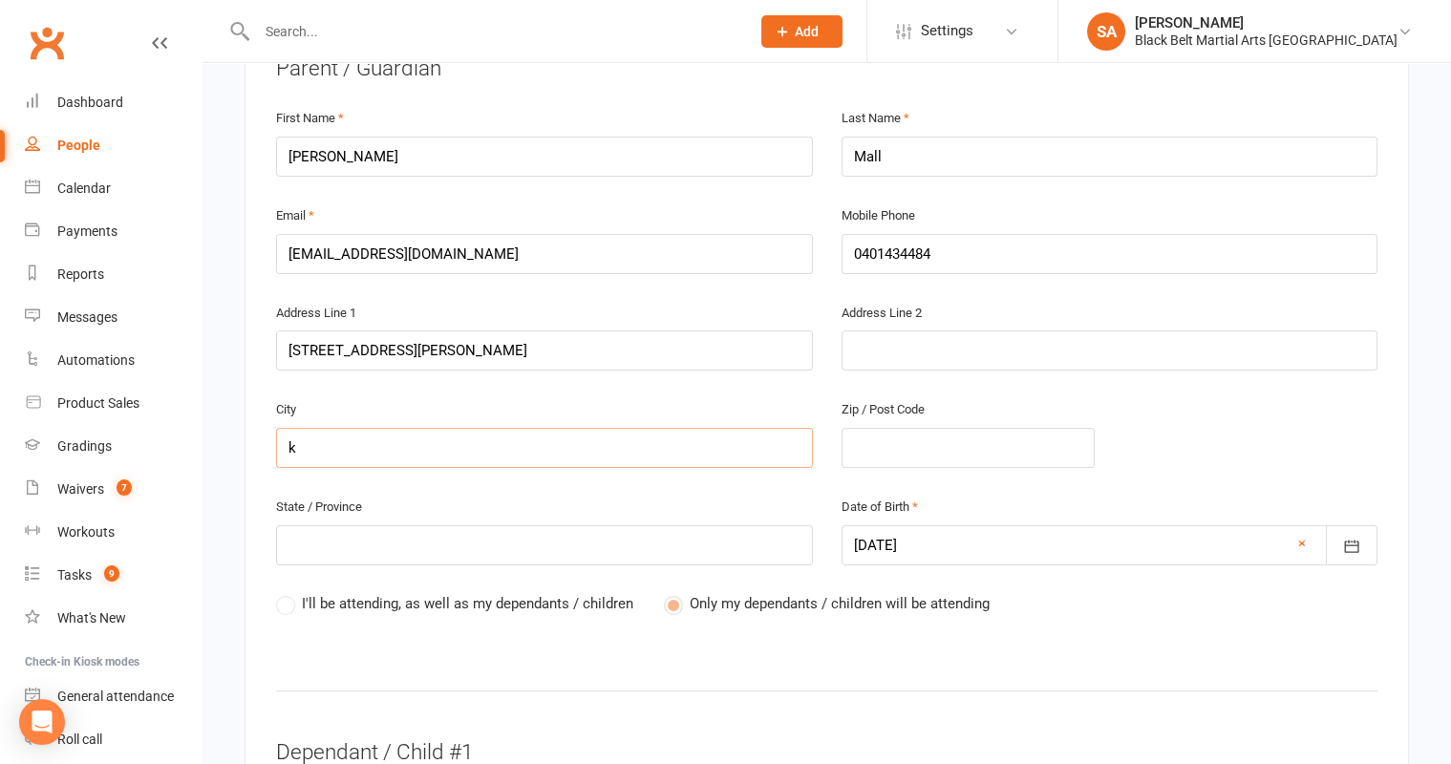
type input "ku"
type input "kul"
type input "kuln"
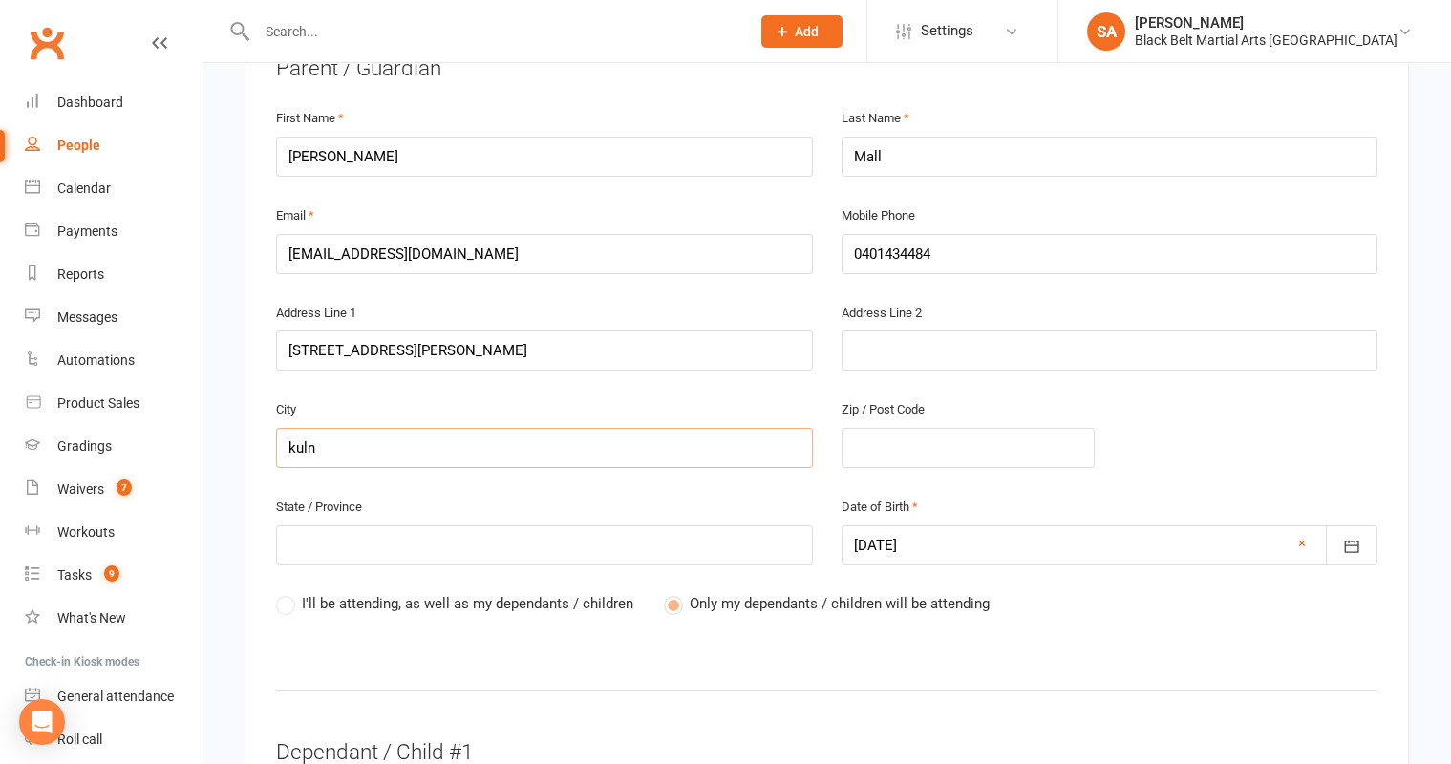
type input "kulnu"
type input "kulnur"
type input "kulnura"
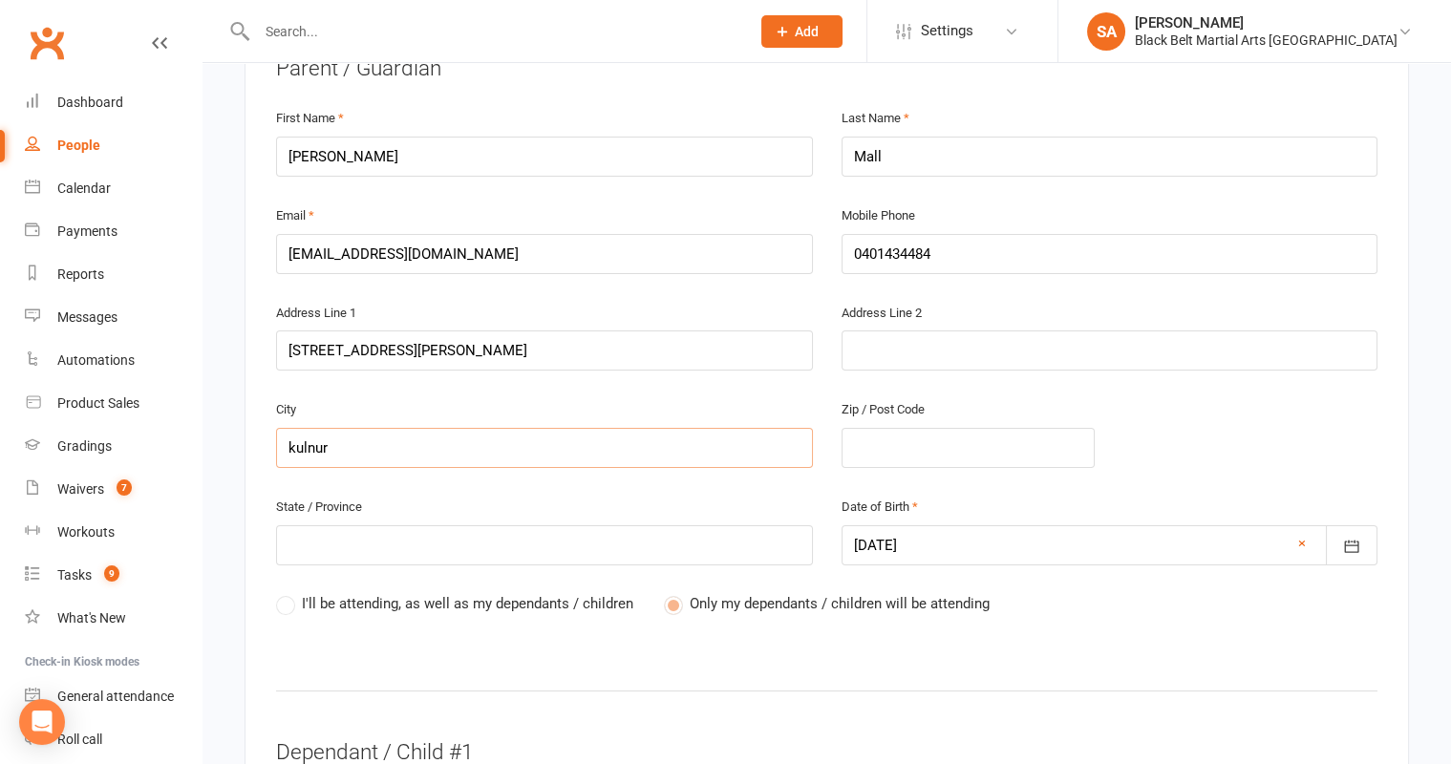
type input "kulnura"
click at [371, 525] on input "text" at bounding box center [544, 545] width 537 height 40
type input "2"
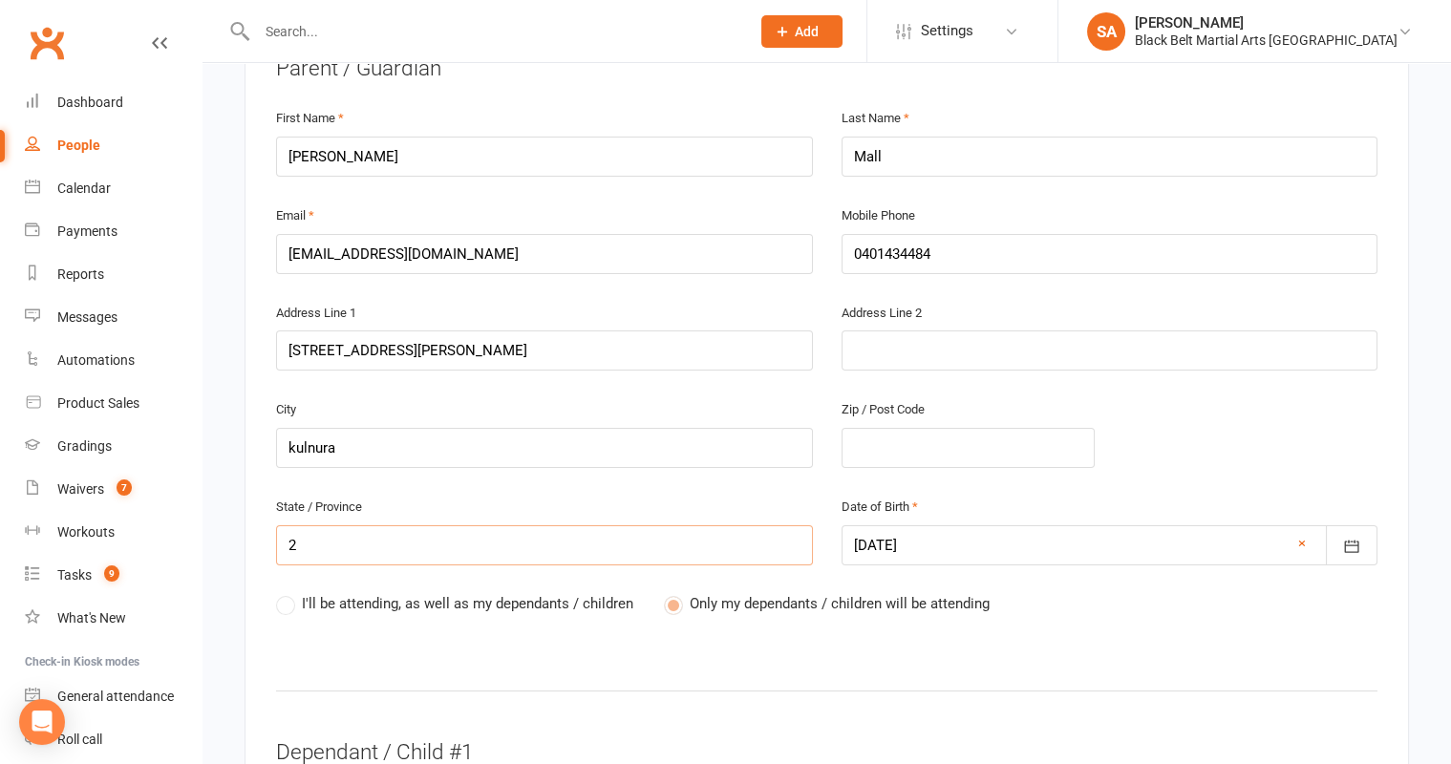
type input "22"
type input "225"
type input "2250"
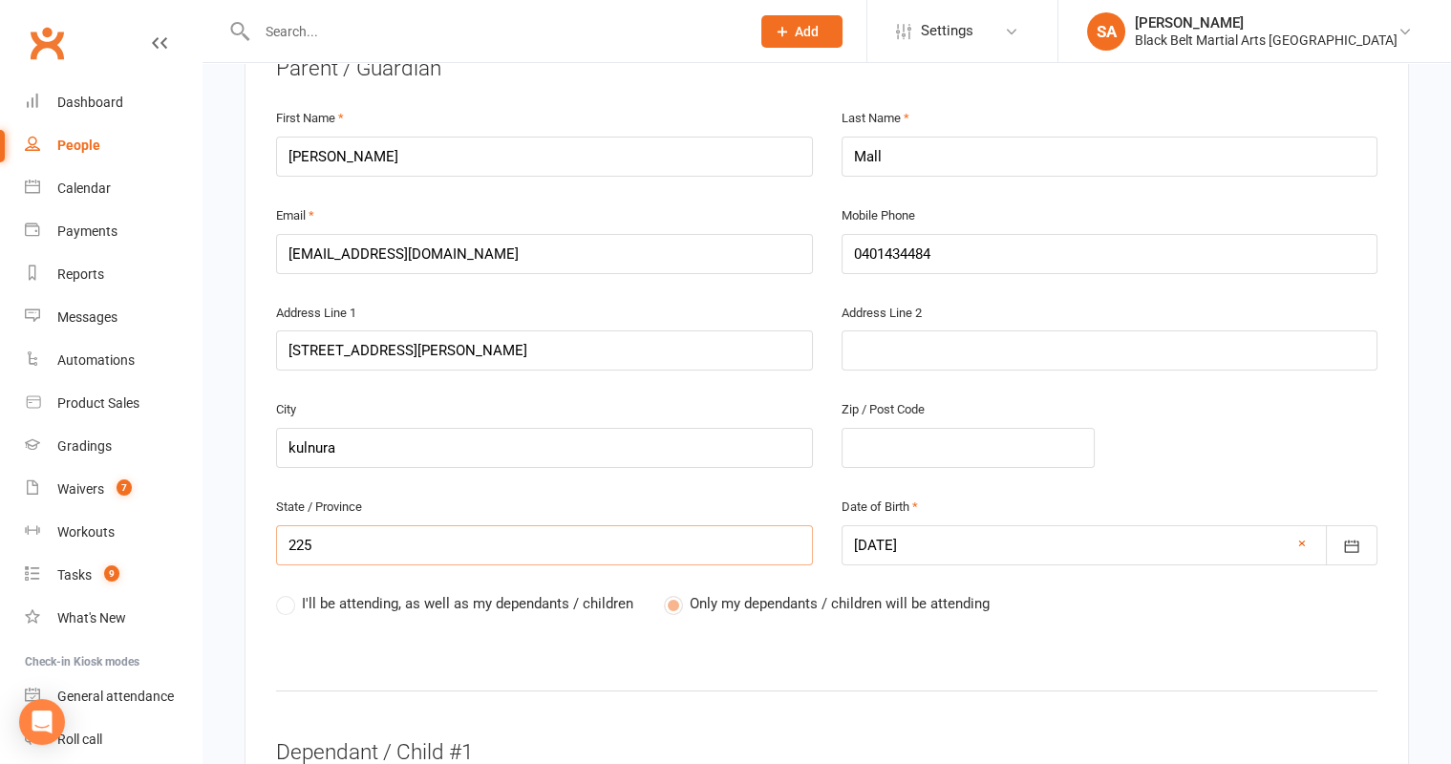
type input "2250"
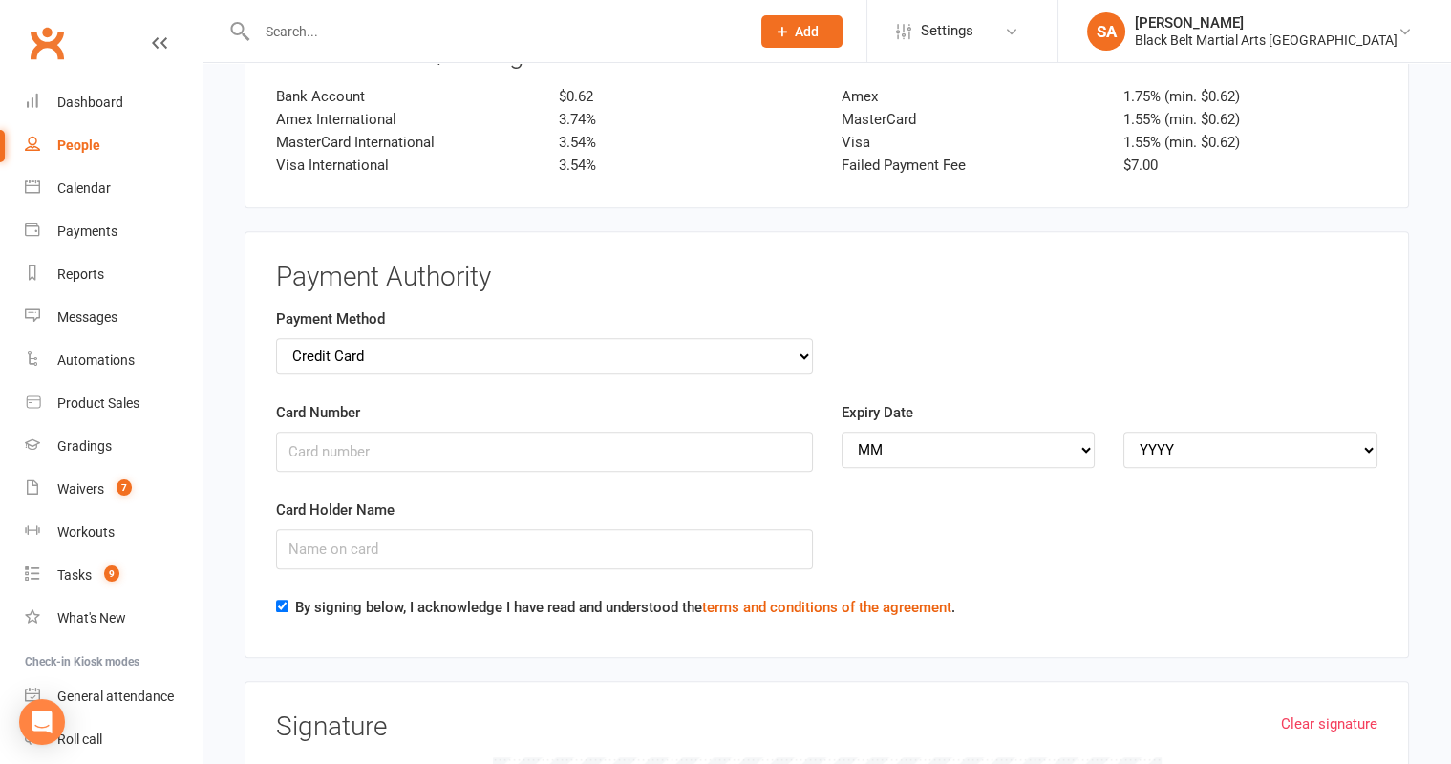
scroll to position [2837, 0]
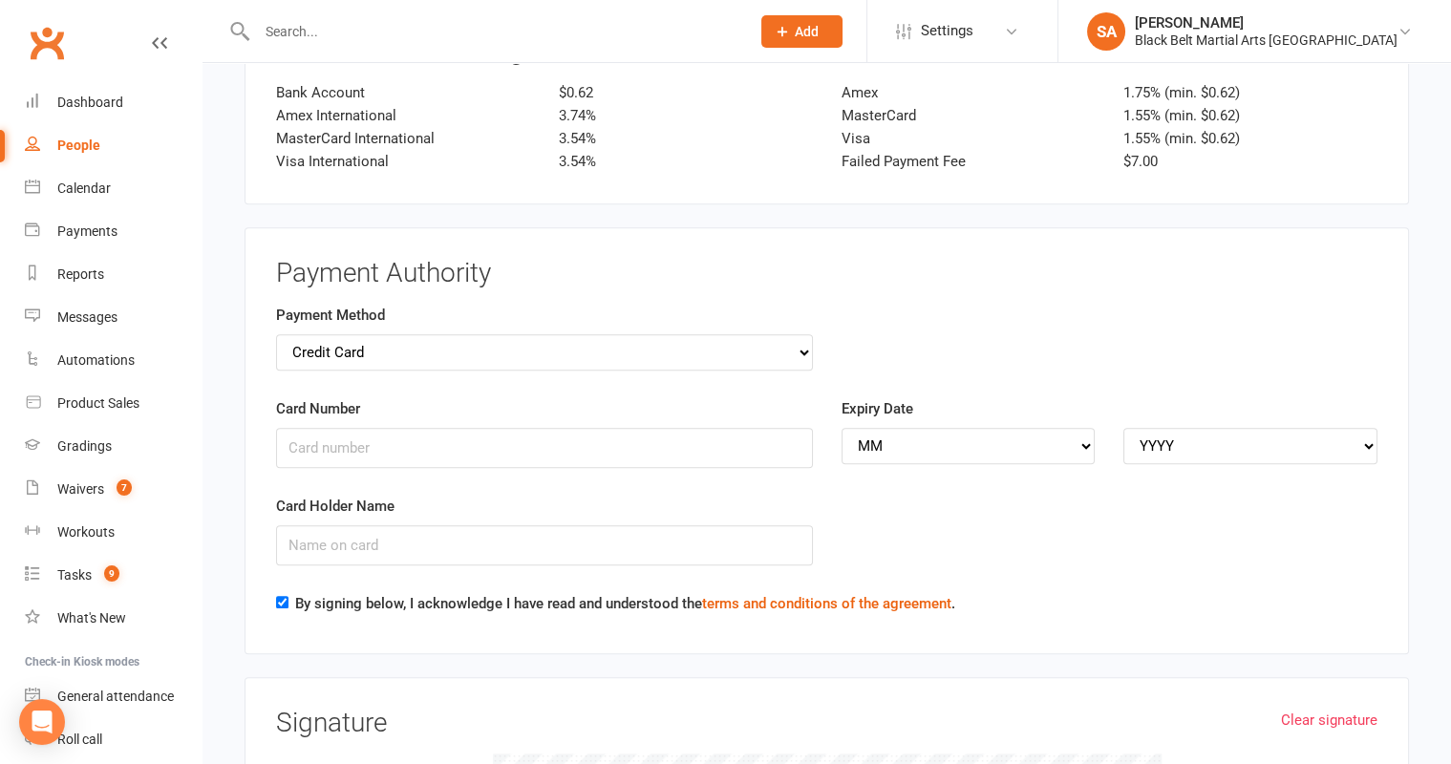
type input "2250"
click at [628, 334] on select "Credit Card Bank Account" at bounding box center [544, 352] width 537 height 36
select select "bank_account"
click at [550, 428] on input "BSB" at bounding box center [544, 448] width 537 height 40
type input "012623"
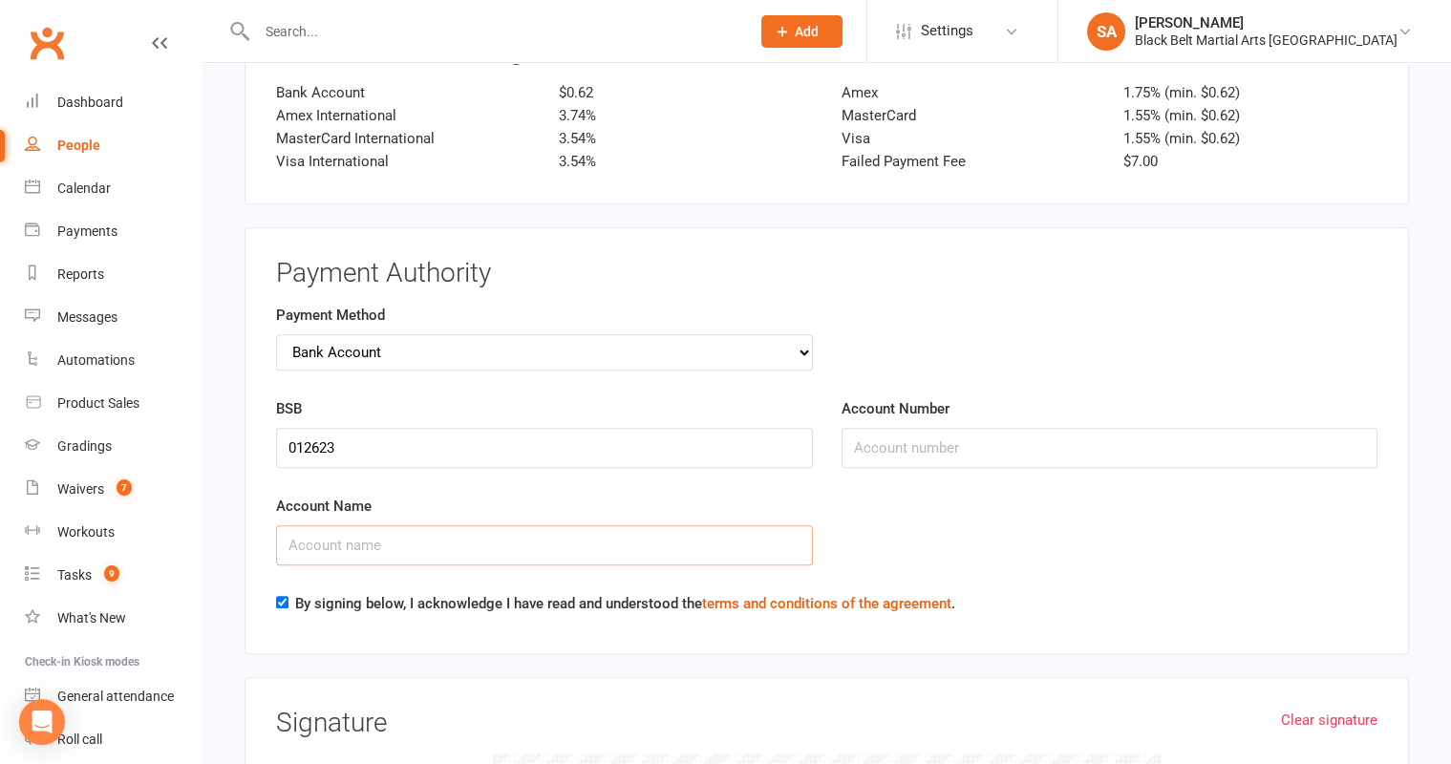
click at [502, 525] on input "Account Name" at bounding box center [544, 545] width 537 height 40
click at [887, 428] on input "Account Number" at bounding box center [1110, 448] width 537 height 40
type input "226126917"
click at [660, 525] on input "Account Name" at bounding box center [544, 545] width 537 height 40
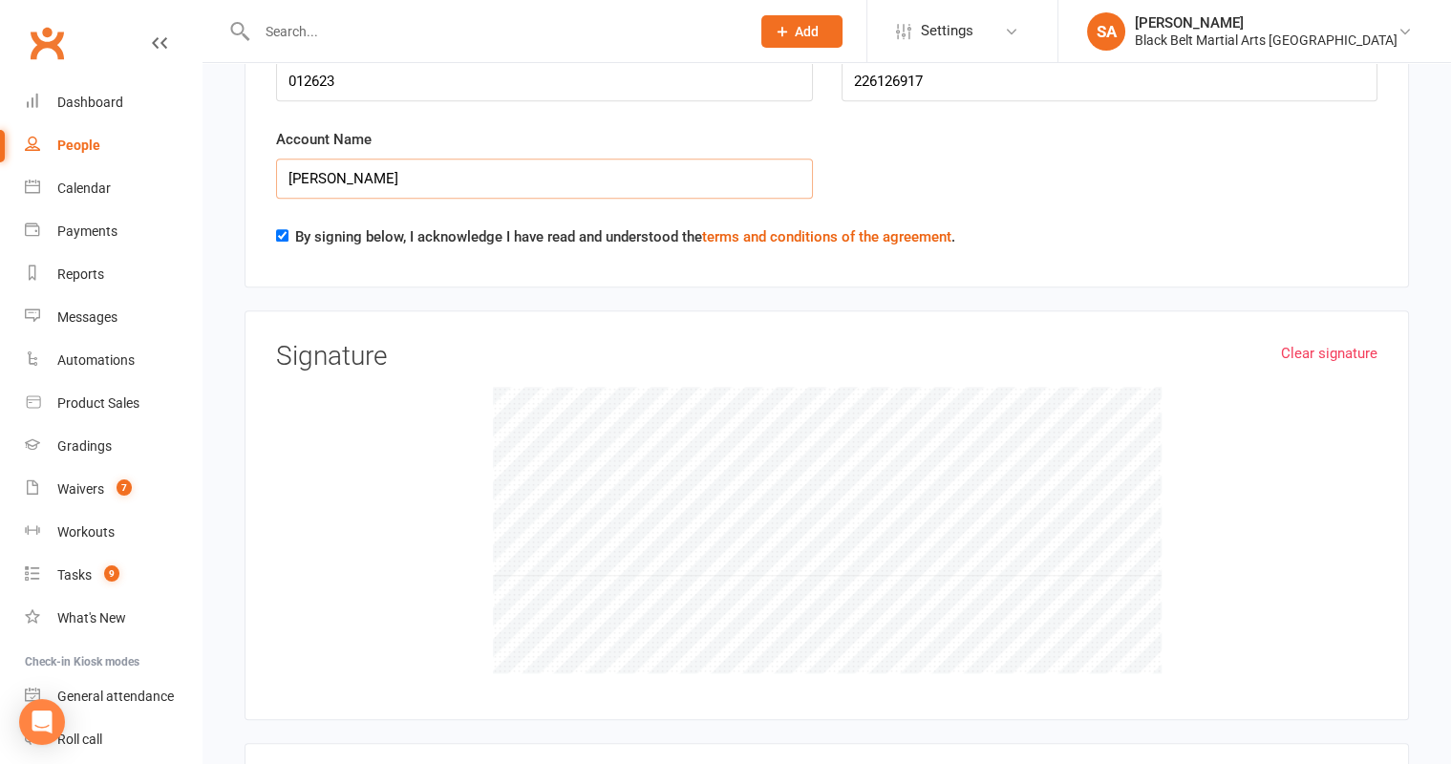
scroll to position [3211, 0]
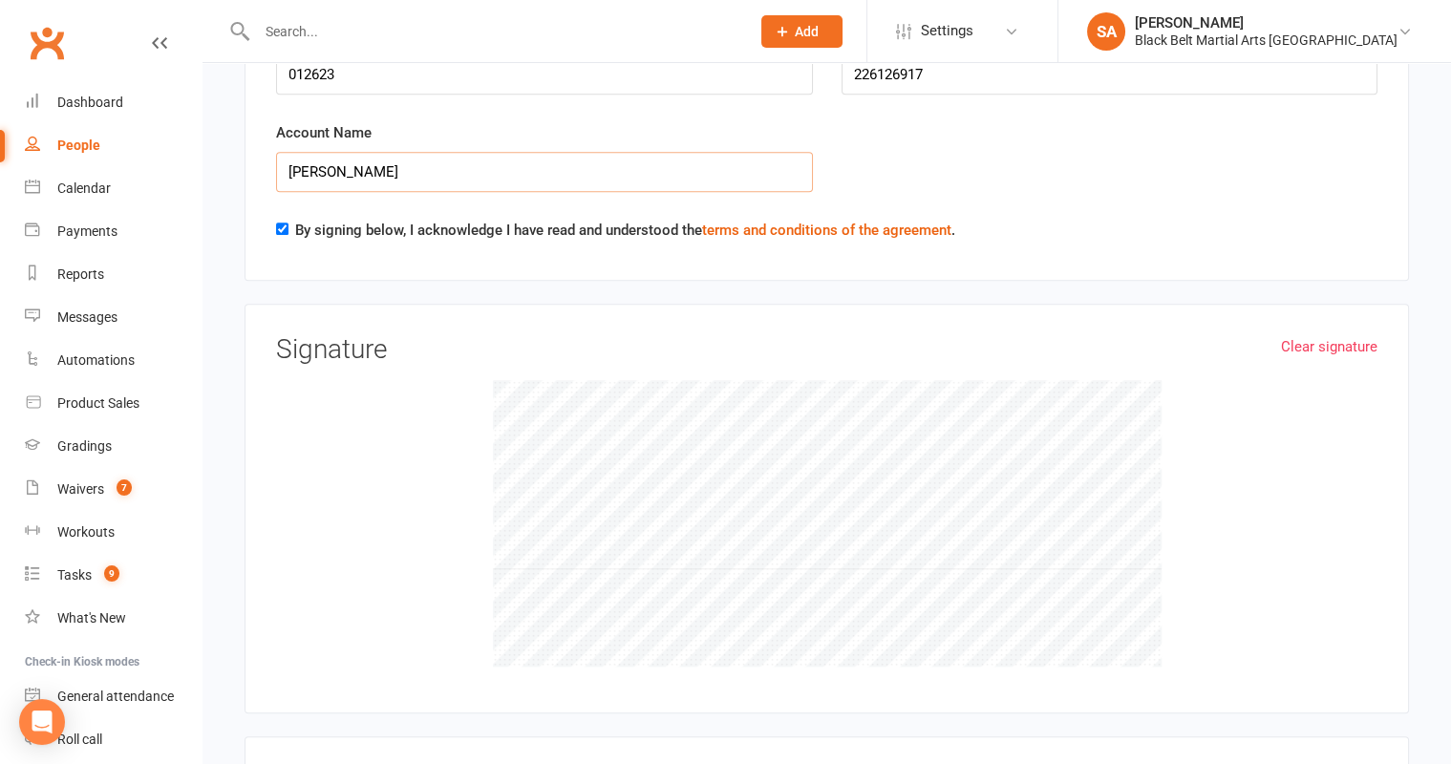
type input "Ethan Mall"
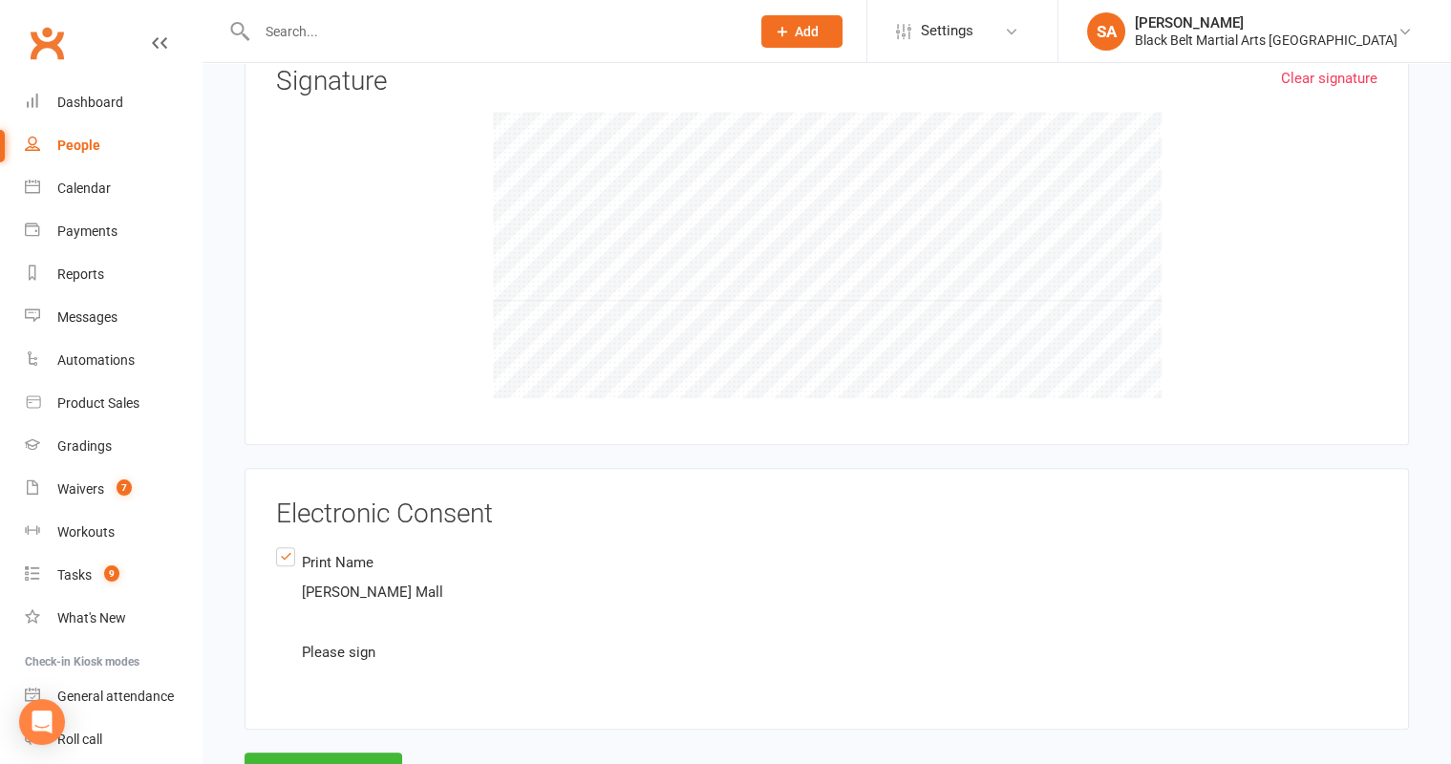
scroll to position [3513, 0]
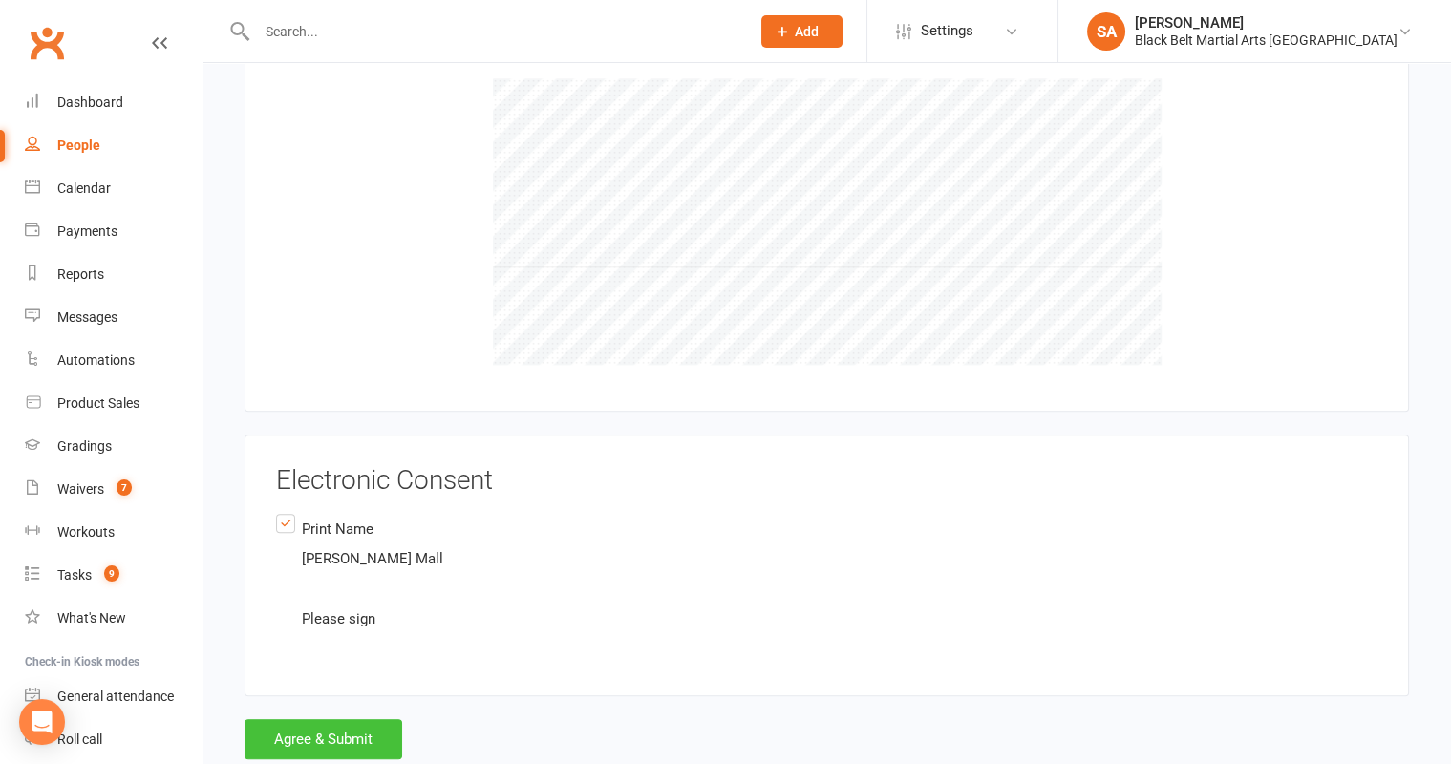
click at [326, 719] on button "Agree & Submit" at bounding box center [324, 739] width 158 height 40
